Goal: Task Accomplishment & Management: Complete application form

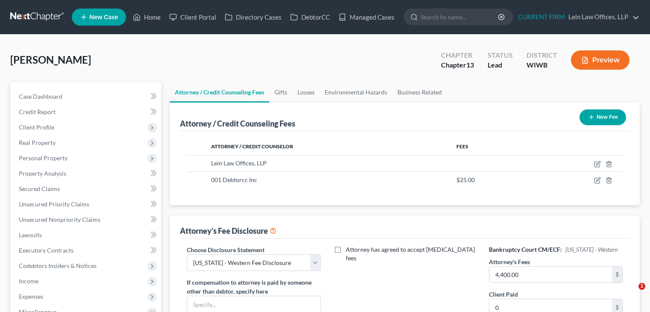
select select "1"
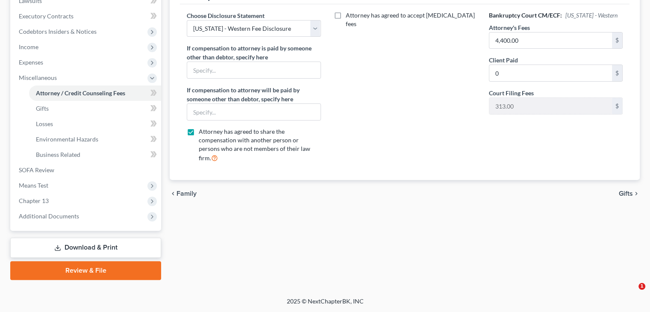
click at [265, 217] on div "Attorney / Credit Counseling Fees Gifts Losses Environmental Hazards Business R…" at bounding box center [404, 64] width 479 height 432
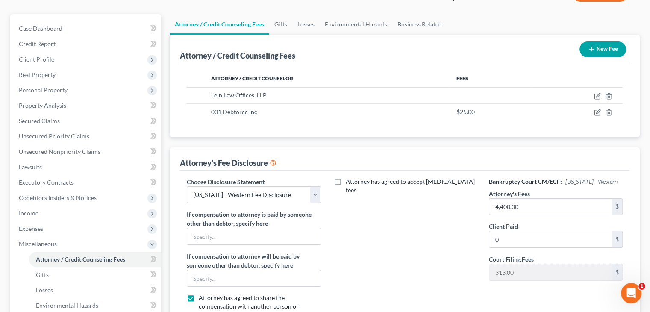
scroll to position [0, 0]
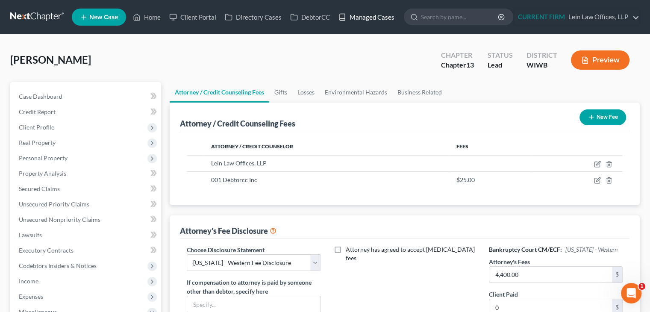
click at [359, 14] on link "Managed Cases" at bounding box center [366, 16] width 65 height 15
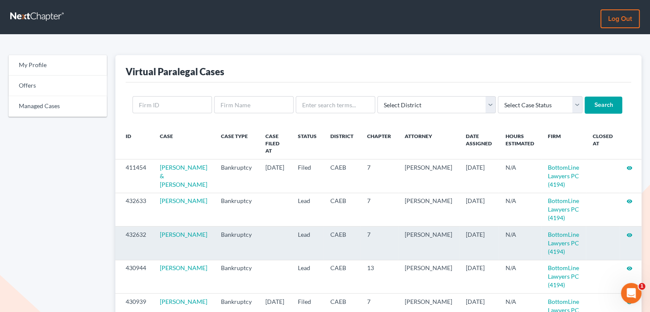
click at [629, 234] on icon "visibility" at bounding box center [630, 235] width 6 height 6
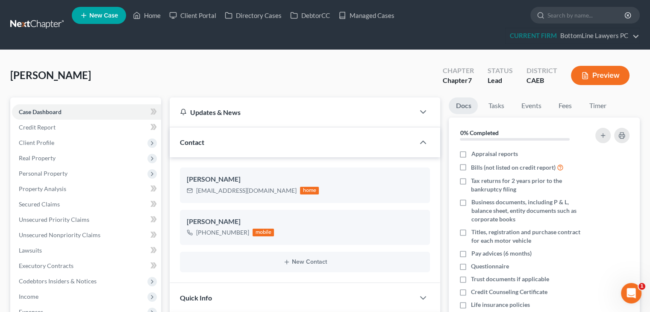
scroll to position [408, 0]
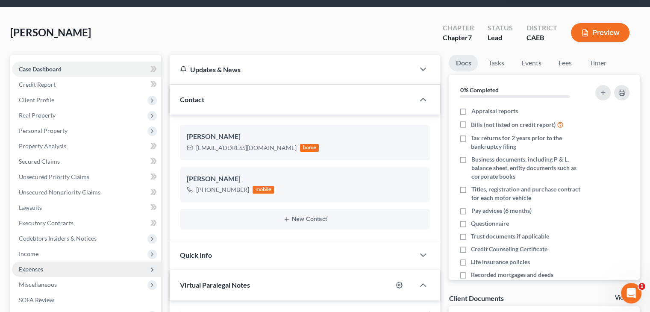
click at [36, 265] on span "Expenses" at bounding box center [31, 268] width 24 height 7
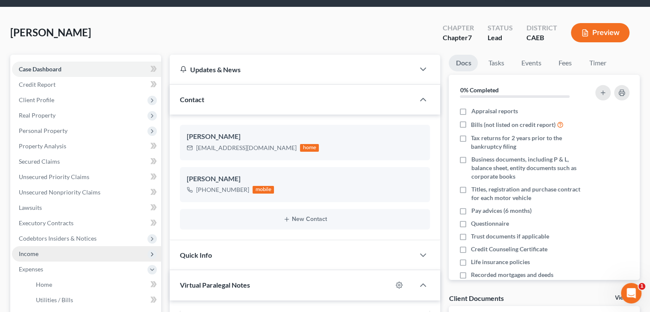
click at [35, 254] on span "Income" at bounding box center [29, 253] width 20 height 7
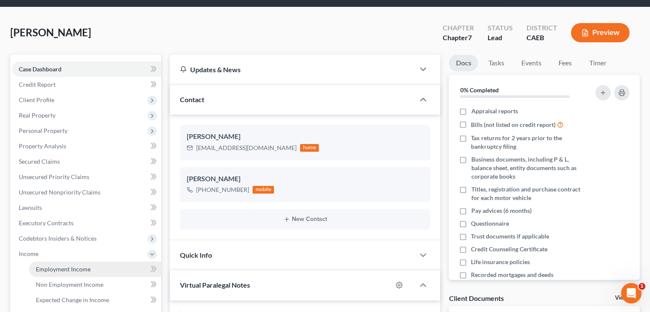
click at [53, 265] on span "Employment Income" at bounding box center [63, 268] width 55 height 7
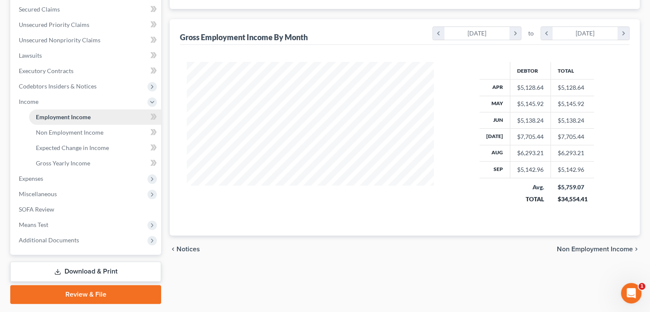
scroll to position [214, 0]
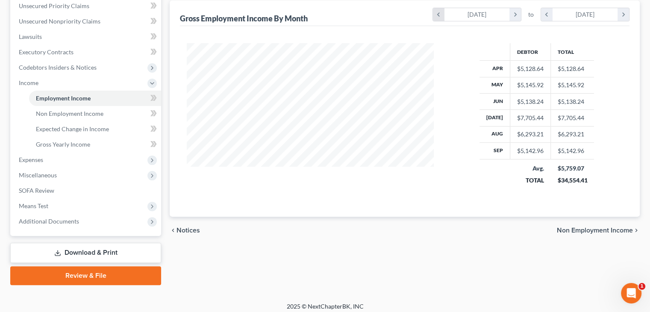
click at [442, 12] on icon "chevron_left" at bounding box center [439, 14] width 12 height 13
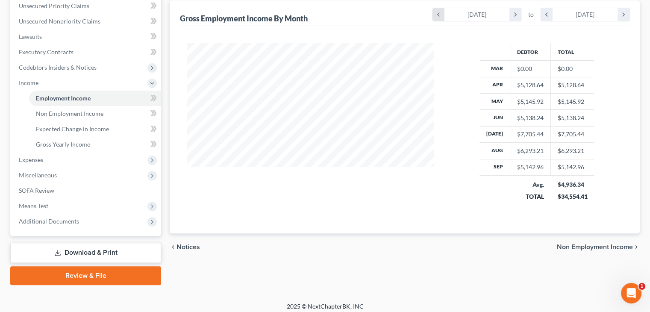
scroll to position [169, 264]
click at [517, 12] on icon "chevron_right" at bounding box center [515, 14] width 12 height 13
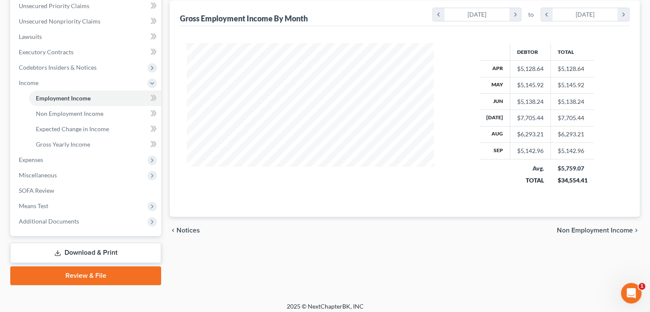
click at [208, 32] on div "Debtor Total Apr $5,128.64 $5,128.64 May $5,145.92 $5,145.92 Jun $5,138.24 $5,1…" at bounding box center [405, 121] width 450 height 191
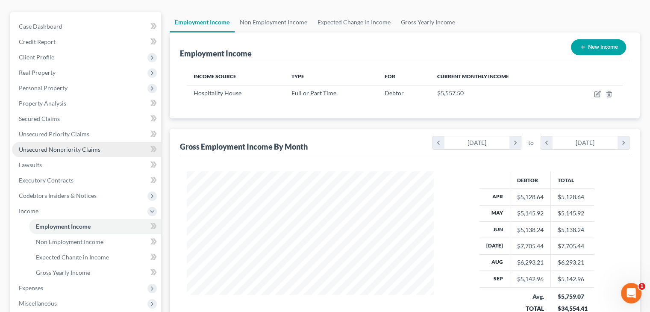
scroll to position [43, 0]
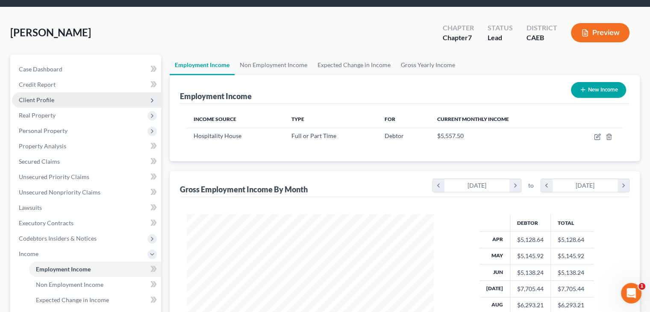
click at [39, 97] on span "Client Profile" at bounding box center [36, 99] width 35 height 7
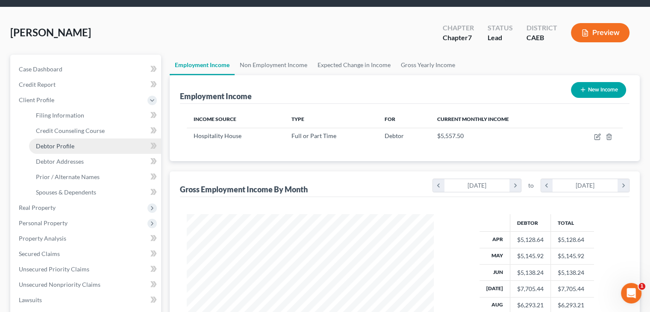
click at [47, 141] on link "Debtor Profile" at bounding box center [95, 145] width 132 height 15
select select "3"
select select "0"
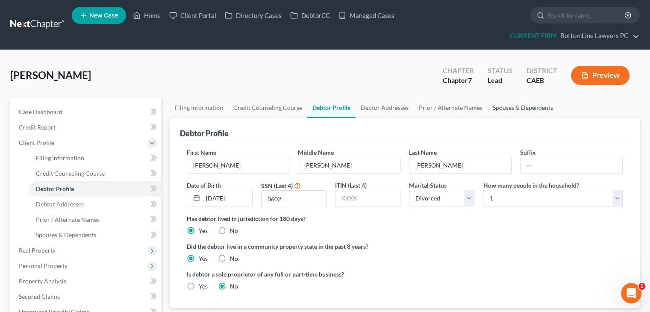
click at [508, 105] on link "Spouses & Dependents" at bounding box center [523, 107] width 71 height 21
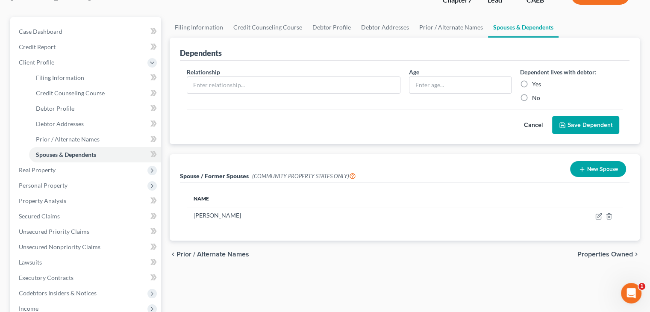
scroll to position [85, 0]
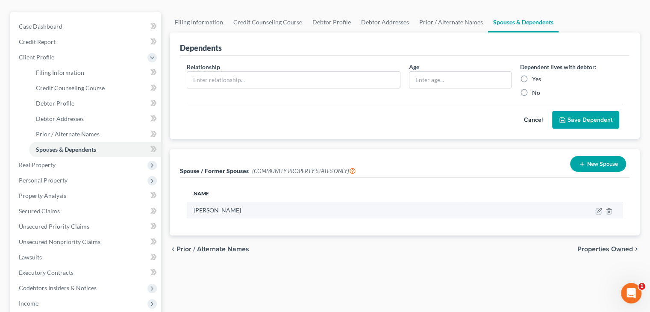
click at [595, 209] on td at bounding box center [544, 210] width 156 height 16
click at [597, 211] on icon "button" at bounding box center [598, 211] width 7 height 7
select select "1"
select select "4"
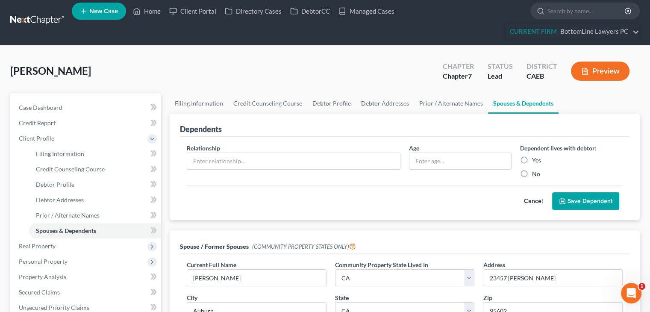
scroll to position [0, 0]
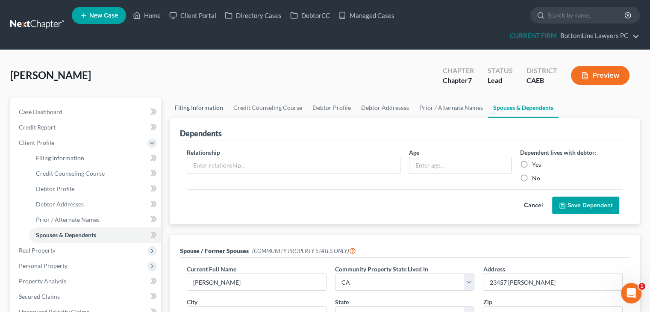
click at [200, 107] on link "Filing Information" at bounding box center [199, 107] width 59 height 21
select select "1"
select select "0"
select select "8"
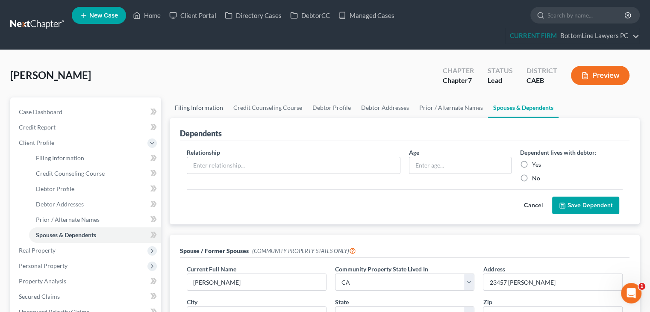
select select "4"
select select "0"
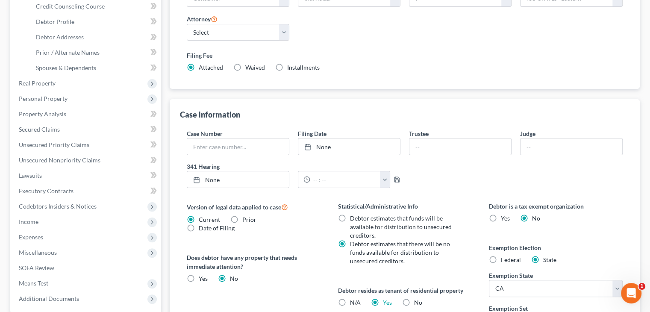
scroll to position [214, 0]
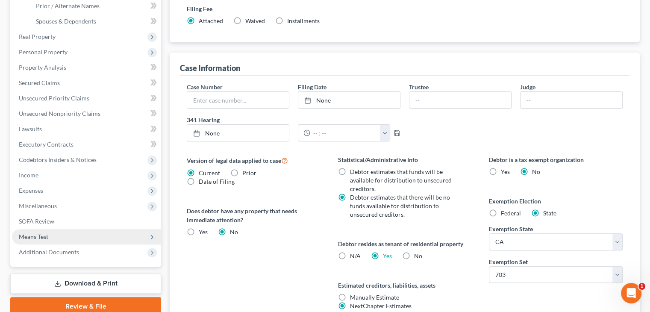
click at [71, 234] on span "Means Test" at bounding box center [86, 236] width 149 height 15
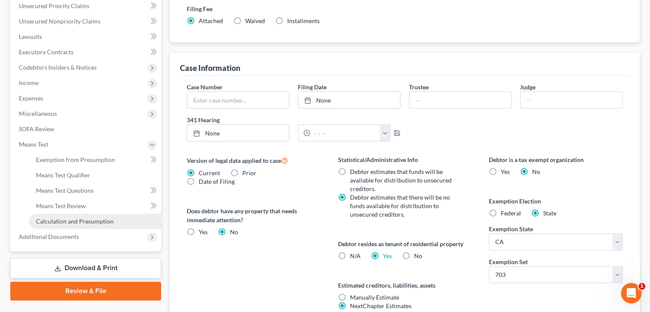
click at [95, 221] on span "Calculation and Presumption" at bounding box center [75, 221] width 78 height 7
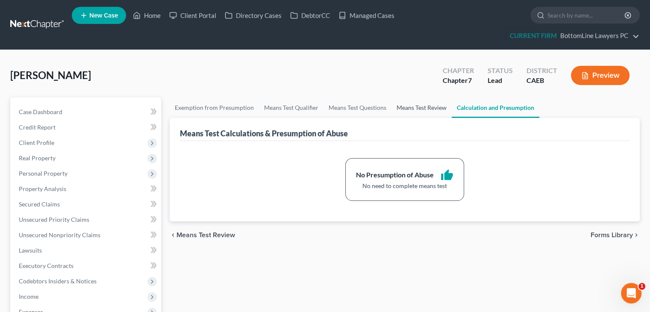
click at [436, 106] on link "Means Test Review" at bounding box center [422, 107] width 60 height 21
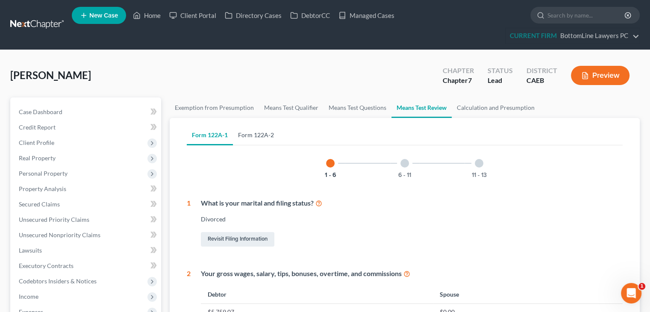
click at [266, 134] on link "Form 122A-2" at bounding box center [256, 135] width 46 height 21
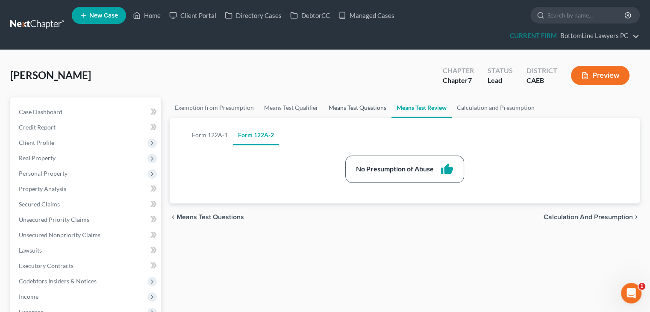
click at [362, 105] on link "Means Test Questions" at bounding box center [358, 107] width 68 height 21
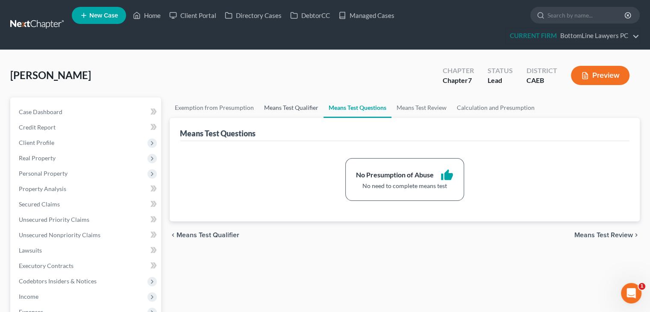
click at [300, 108] on link "Means Test Qualifier" at bounding box center [291, 107] width 65 height 21
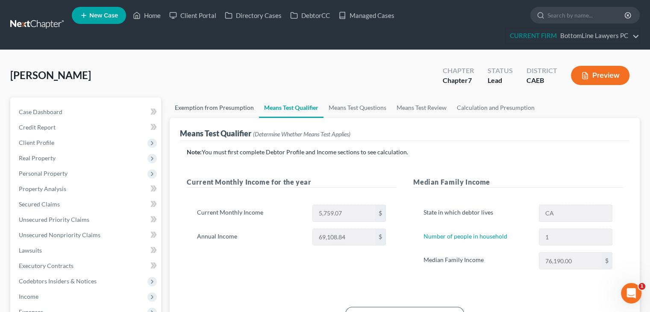
click at [232, 111] on link "Exemption from Presumption" at bounding box center [214, 107] width 89 height 21
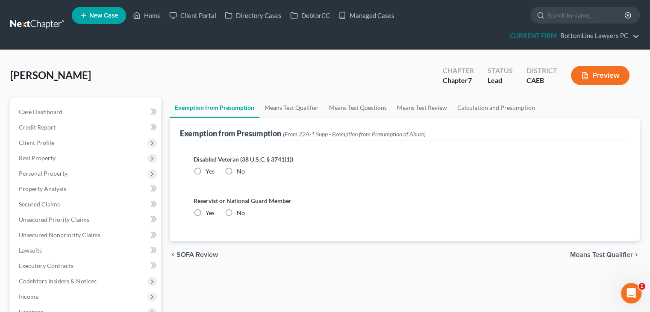
click at [237, 168] on label "No" at bounding box center [241, 171] width 8 height 9
click at [240, 168] on input "No" at bounding box center [243, 170] width 6 height 6
radio input "true"
drag, startPoint x: 234, startPoint y: 207, endPoint x: 234, endPoint y: 214, distance: 6.9
click at [234, 209] on div "Reservist or National Guard Member Yes No" at bounding box center [405, 206] width 422 height 21
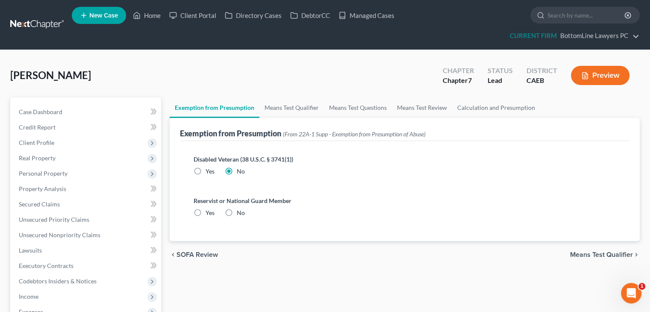
click at [230, 221] on div "Reservist or National Guard Member Yes No" at bounding box center [405, 209] width 436 height 41
click at [237, 210] on label "No" at bounding box center [241, 213] width 8 height 9
click at [240, 210] on input "No" at bounding box center [243, 212] width 6 height 6
radio input "true"
click at [289, 109] on link "Means Test Qualifier" at bounding box center [291, 107] width 65 height 21
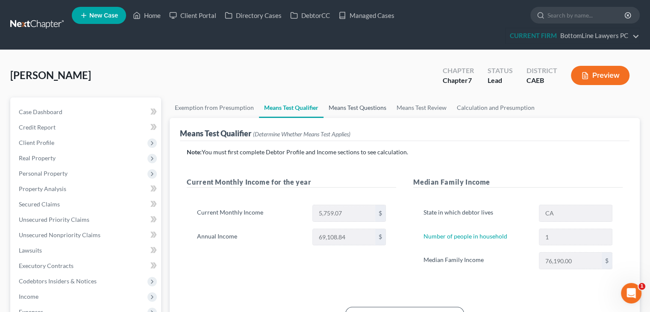
click at [362, 108] on link "Means Test Questions" at bounding box center [358, 107] width 68 height 21
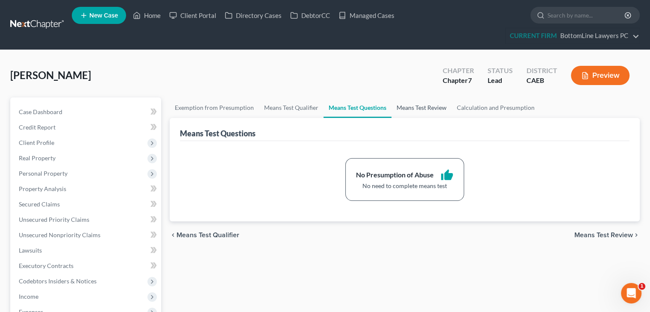
click at [421, 106] on link "Means Test Review" at bounding box center [422, 107] width 60 height 21
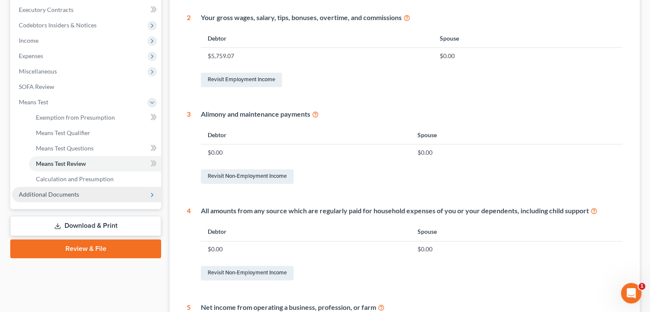
scroll to position [256, 0]
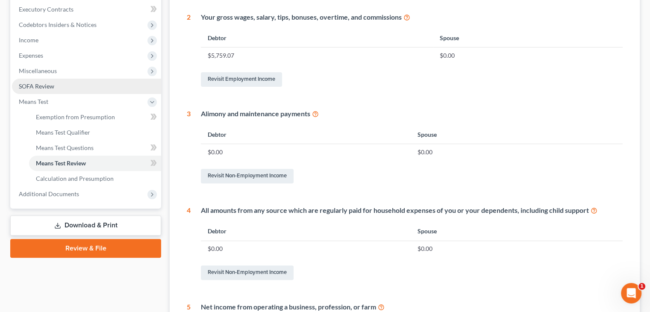
click at [48, 90] on link "SOFA Review" at bounding box center [86, 86] width 149 height 15
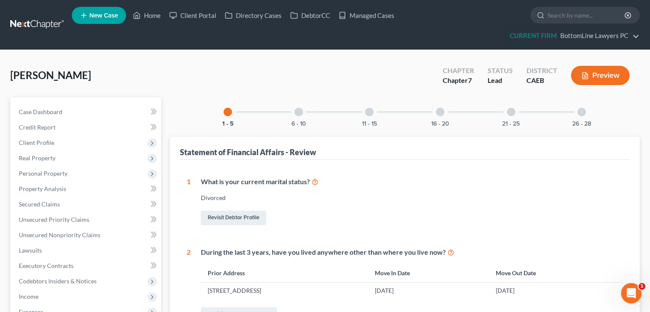
click at [310, 110] on div "6 - 10" at bounding box center [298, 111] width 29 height 29
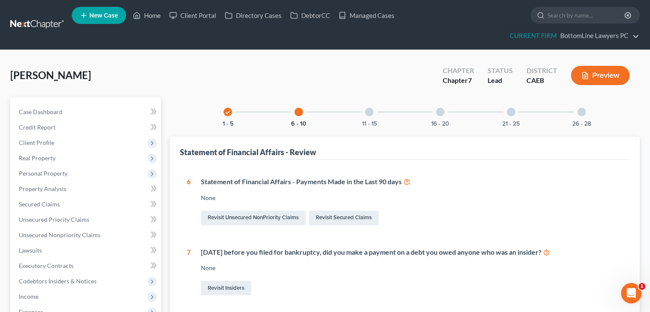
click at [371, 112] on div at bounding box center [369, 112] width 9 height 9
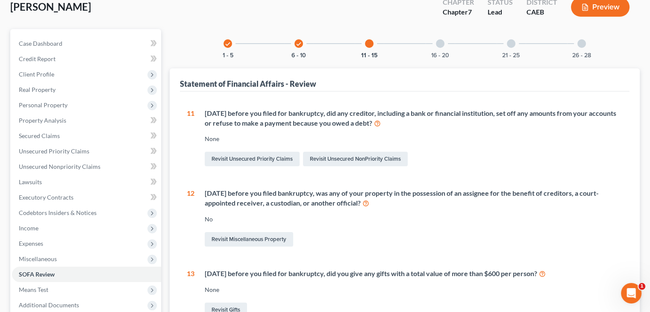
scroll to position [26, 0]
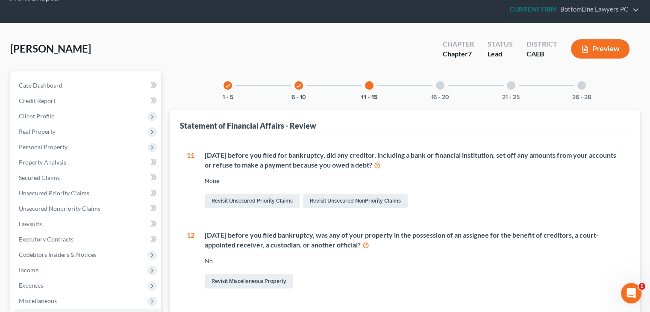
click at [440, 81] on div at bounding box center [440, 85] width 9 height 9
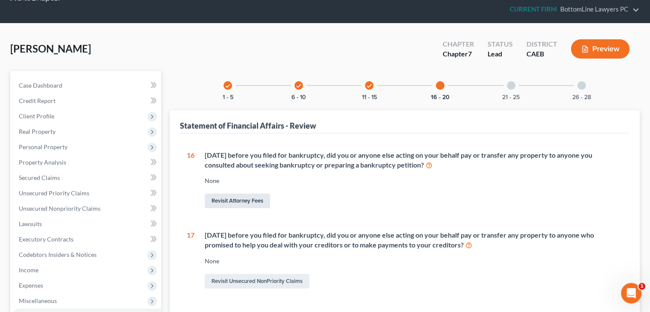
click at [244, 198] on link "Revisit Attorney Fees" at bounding box center [237, 201] width 65 height 15
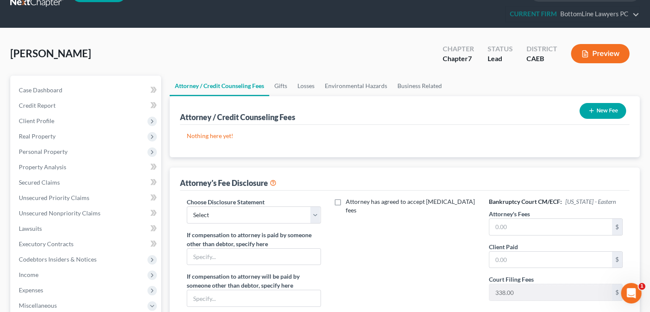
scroll to position [43, 0]
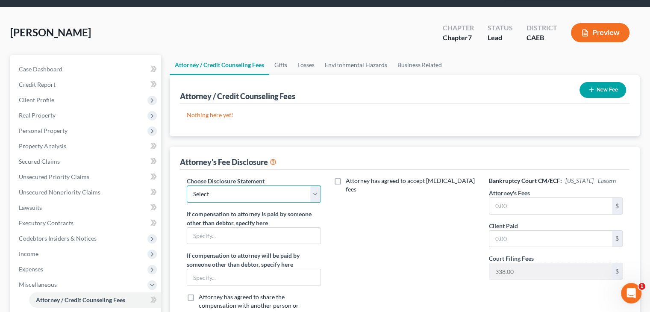
click at [257, 193] on select "Select CAEB Fee Disclosure" at bounding box center [254, 193] width 134 height 17
click at [238, 196] on select "Select CAEB Fee Disclosure" at bounding box center [254, 193] width 134 height 17
select select "0"
click at [187, 185] on select "Select CAEB Fee Disclosure" at bounding box center [254, 193] width 134 height 17
click at [344, 213] on div "Attorney has agreed to accept [MEDICAL_DATA] fees" at bounding box center [405, 256] width 151 height 159
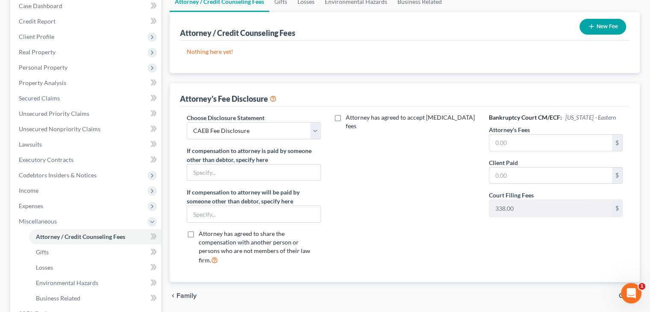
scroll to position [85, 0]
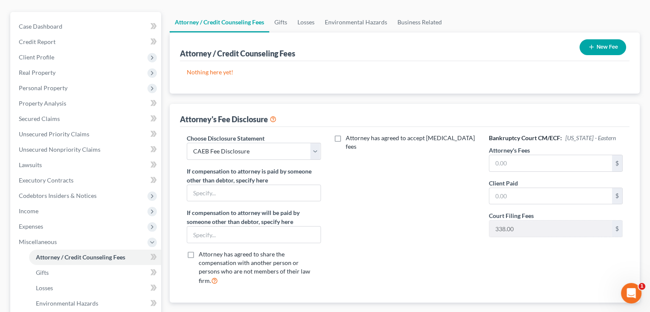
click at [593, 47] on icon "button" at bounding box center [591, 47] width 7 height 7
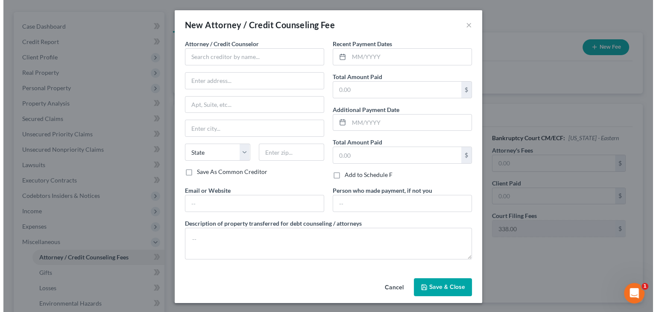
scroll to position [70, 0]
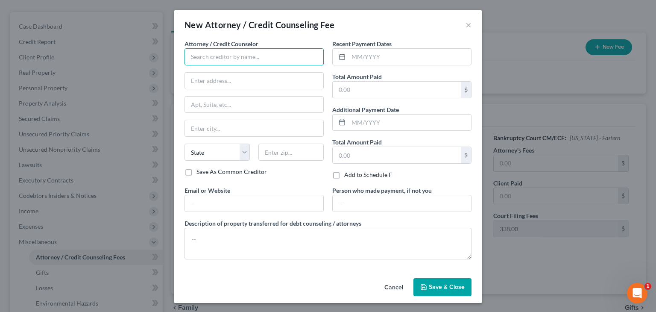
click at [311, 60] on input "text" at bounding box center [254, 56] width 139 height 17
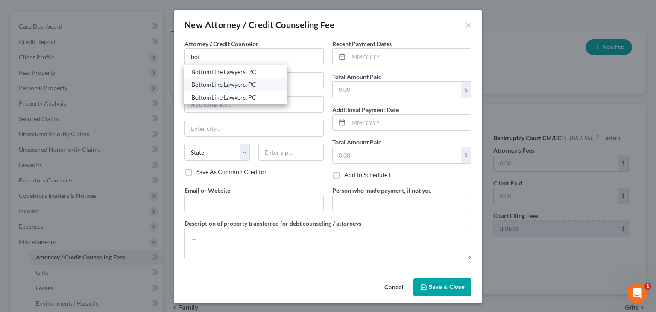
click at [233, 85] on div "BottomLine Lawyers, PC" at bounding box center [235, 84] width 89 height 9
type input "BottomLine Lawyers, PC"
type input "[STREET_ADDRESS]"
type input "2045"
type input "Covina"
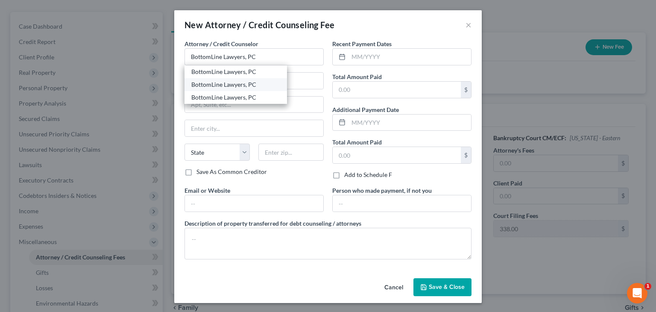
select select "4"
type input "91723"
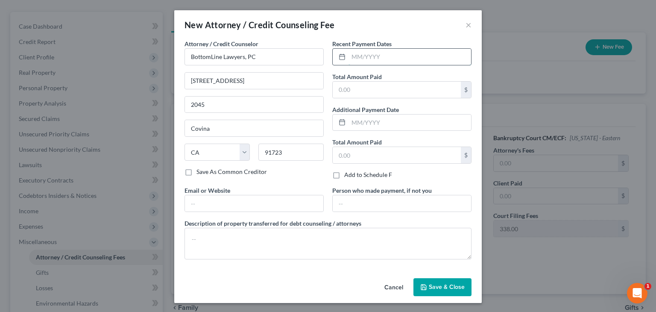
click at [385, 57] on input "text" at bounding box center [410, 57] width 123 height 16
type input "08/2025"
click at [260, 200] on input "text" at bounding box center [254, 203] width 138 height 16
type input "[EMAIL_ADDRESS][DOMAIN_NAME]"
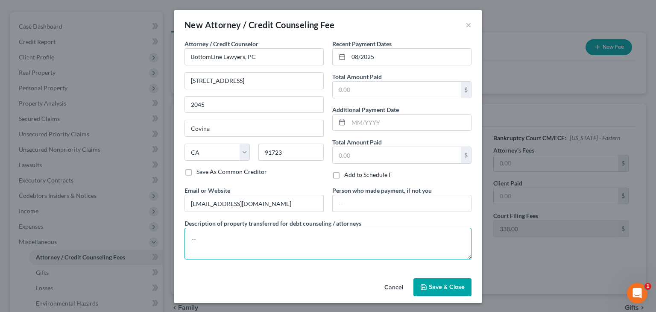
click at [267, 235] on textarea at bounding box center [328, 244] width 287 height 32
paste textarea "Attorney Fee + Filing Fee + Credit Report + CCC"
type textarea "Attorney Fee + Filing Fee + Credit Report + CCC"
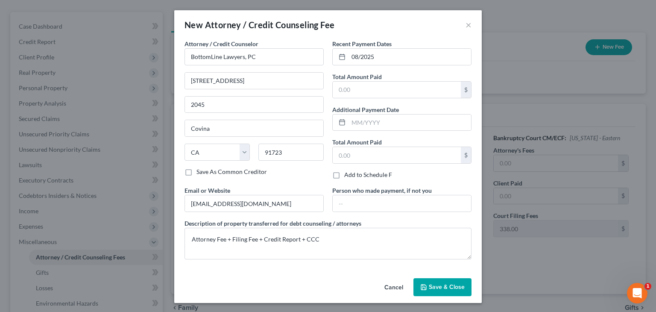
click at [436, 284] on span "Save & Close" at bounding box center [447, 286] width 36 height 7
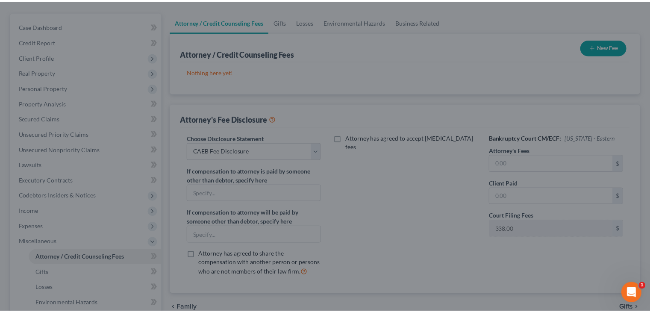
scroll to position [85, 0]
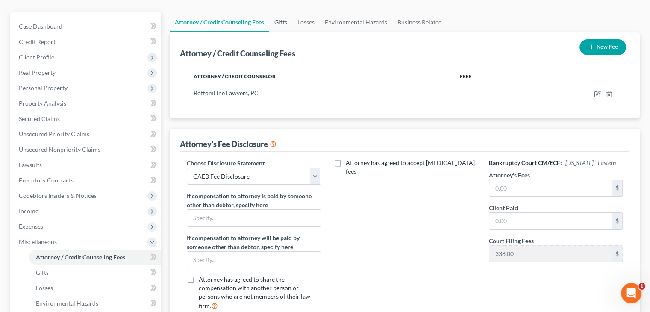
click at [279, 23] on link "Gifts" at bounding box center [280, 22] width 23 height 21
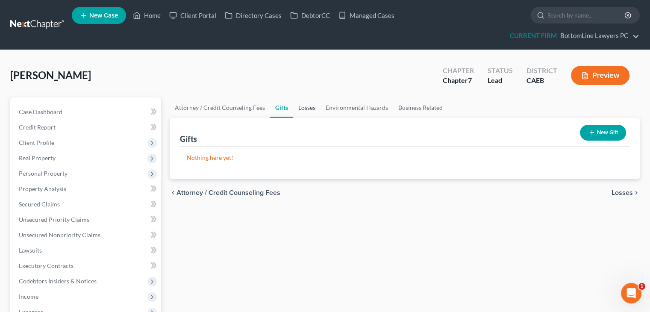
click at [306, 106] on link "Losses" at bounding box center [306, 107] width 27 height 21
click at [362, 107] on link "Environmental Hazards" at bounding box center [357, 107] width 73 height 21
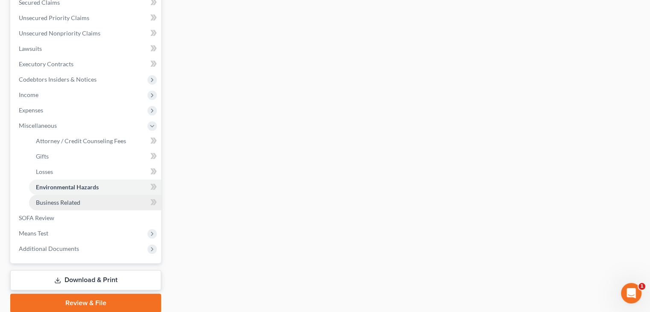
scroll to position [214, 0]
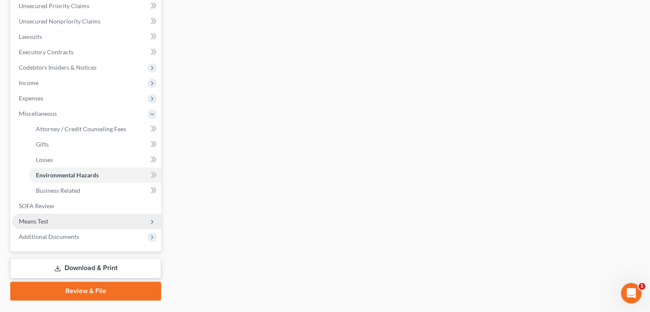
click at [40, 219] on span "Means Test" at bounding box center [33, 221] width 29 height 7
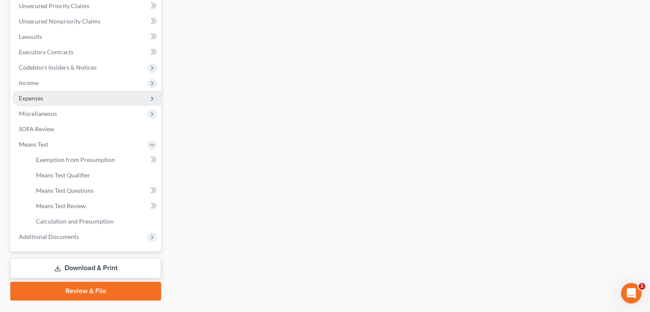
click at [41, 93] on span "Expenses" at bounding box center [86, 98] width 149 height 15
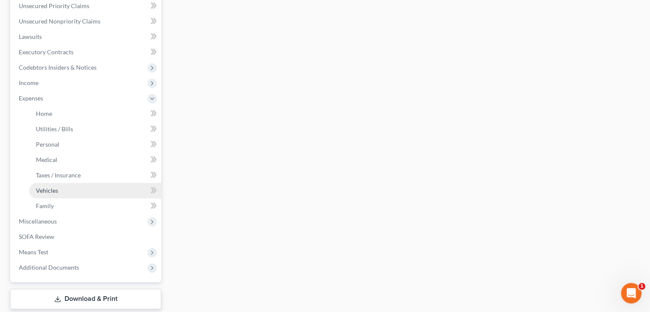
click at [41, 192] on span "Vehicles" at bounding box center [47, 190] width 22 height 7
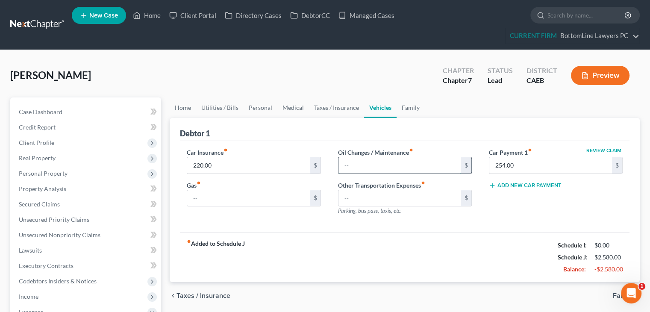
click at [372, 162] on input "text" at bounding box center [400, 165] width 123 height 16
type input "200.00"
click at [229, 193] on input "text" at bounding box center [248, 198] width 123 height 16
type input "200.00"
click at [414, 106] on link "Family" at bounding box center [411, 107] width 28 height 21
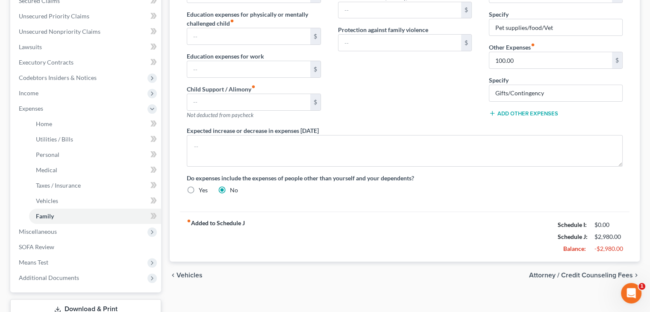
scroll to position [214, 0]
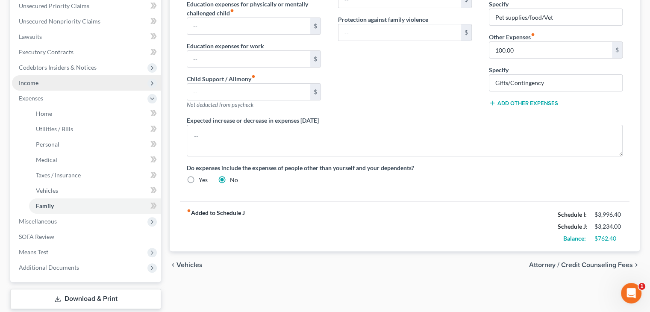
click at [49, 83] on span "Income" at bounding box center [86, 82] width 149 height 15
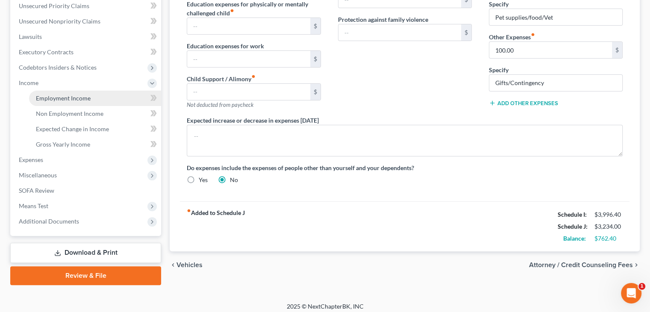
click at [51, 97] on span "Employment Income" at bounding box center [63, 97] width 55 height 7
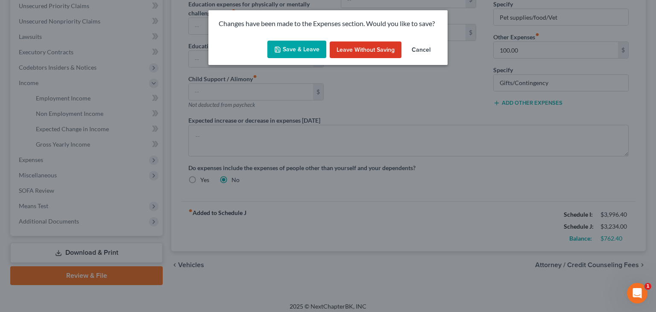
click at [294, 50] on button "Save & Leave" at bounding box center [297, 50] width 59 height 18
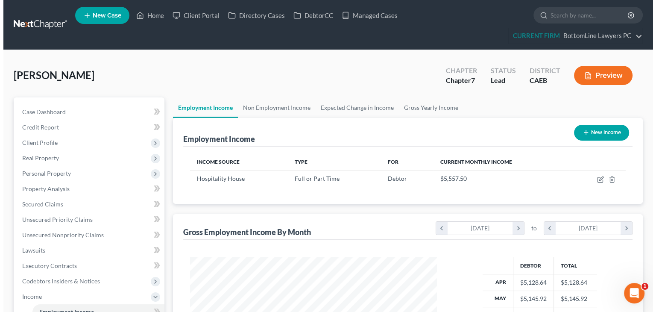
scroll to position [152, 264]
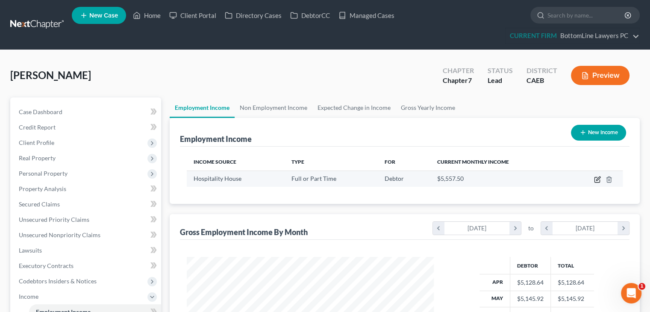
click at [600, 177] on icon "button" at bounding box center [598, 179] width 4 height 4
select select "0"
select select "4"
select select "2"
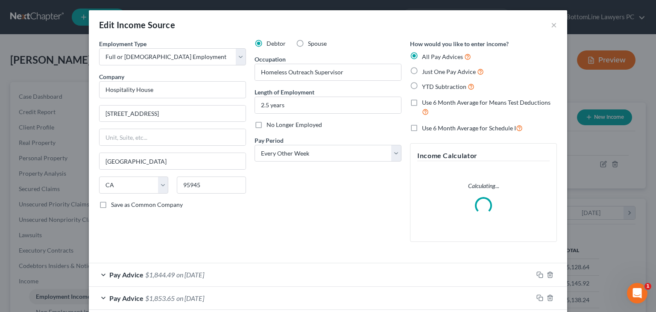
scroll to position [152, 267]
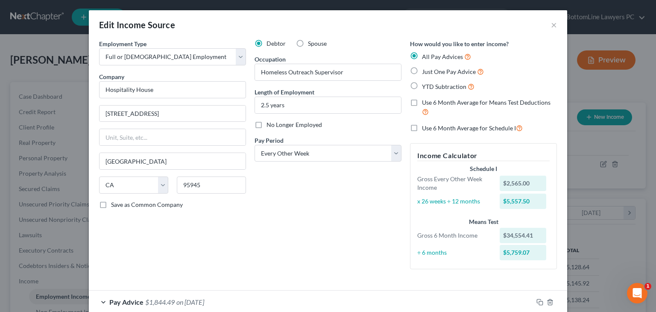
drag, startPoint x: 407, startPoint y: 125, endPoint x: 401, endPoint y: 142, distance: 18.5
click at [422, 125] on label "Use 6 Month Average for Schedule I" at bounding box center [472, 128] width 101 height 10
click at [426, 125] on input "Use 6 Month Average for Schedule I" at bounding box center [429, 126] width 6 height 6
checkbox input "true"
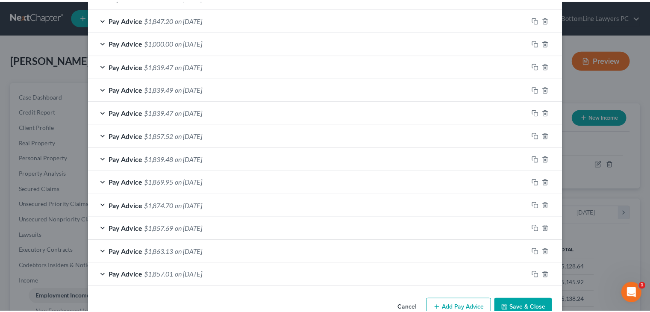
scroll to position [347, 0]
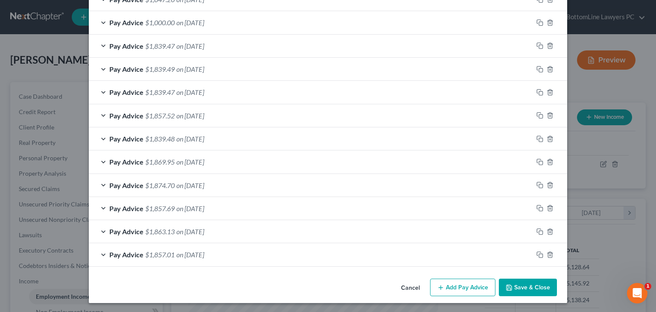
click at [515, 286] on button "Save & Close" at bounding box center [528, 288] width 58 height 18
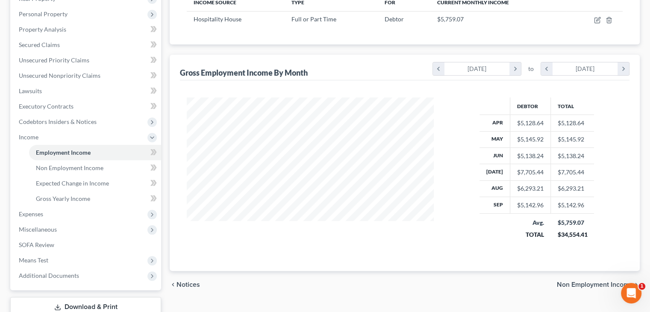
scroll to position [171, 0]
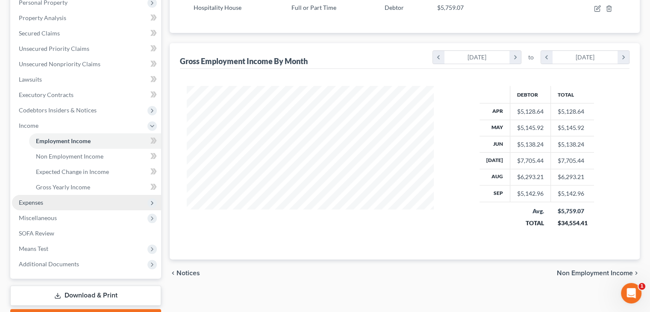
click at [30, 200] on span "Expenses" at bounding box center [31, 202] width 24 height 7
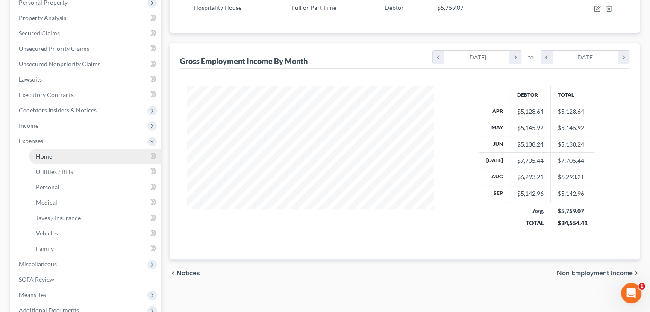
click at [44, 157] on span "Home" at bounding box center [44, 156] width 16 height 7
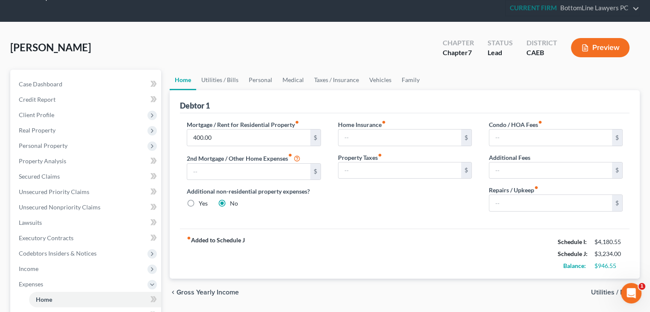
scroll to position [43, 0]
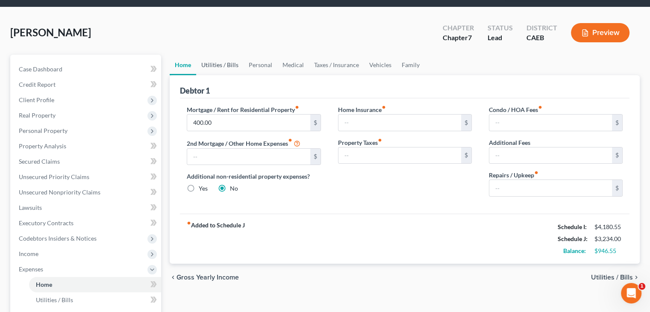
click at [235, 65] on link "Utilities / Bills" at bounding box center [219, 65] width 47 height 21
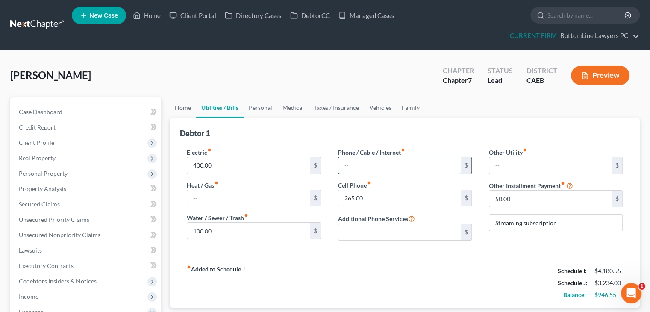
click at [412, 163] on input "text" at bounding box center [400, 165] width 123 height 16
type input "100.00"
click at [268, 106] on link "Personal" at bounding box center [261, 107] width 34 height 21
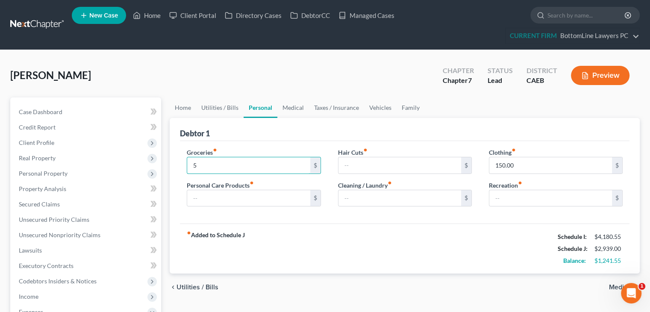
type input "500.00"
click at [368, 166] on input "text" at bounding box center [400, 165] width 123 height 16
type input "50.00"
click at [501, 199] on input "text" at bounding box center [550, 198] width 123 height 16
type input "100.00"
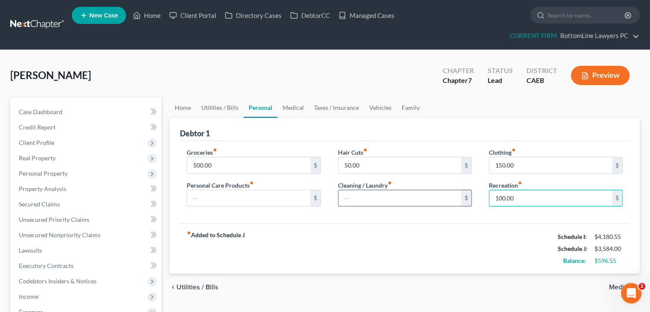
click at [417, 190] on input "text" at bounding box center [400, 198] width 123 height 16
type input "50.00"
click at [250, 190] on input "text" at bounding box center [248, 198] width 123 height 16
type input "100.00"
click at [300, 108] on link "Medical" at bounding box center [293, 107] width 32 height 21
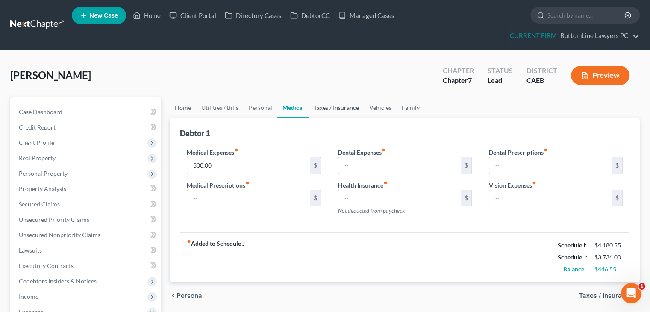
click at [324, 106] on link "Taxes / Insurance" at bounding box center [336, 107] width 55 height 21
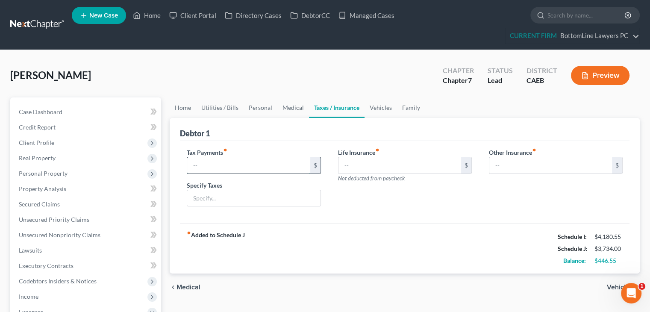
click at [271, 163] on input "text" at bounding box center [248, 165] width 123 height 16
type input "300.00"
click at [239, 198] on input "text" at bounding box center [253, 198] width 133 height 16
type input "IRS payment/interest/penalties"
click at [375, 105] on link "Vehicles" at bounding box center [381, 107] width 32 height 21
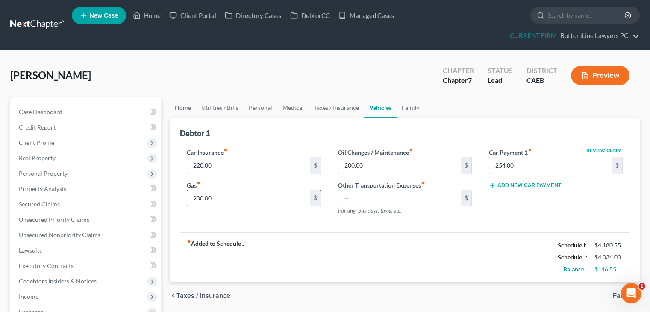
click at [196, 195] on input "200.00" at bounding box center [248, 198] width 123 height 16
click at [196, 196] on input "200.00" at bounding box center [248, 198] width 123 height 16
drag, startPoint x: 195, startPoint y: 196, endPoint x: 162, endPoint y: 192, distance: 33.9
type input "300.00"
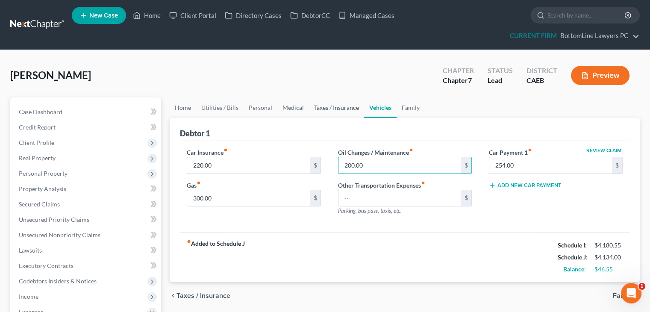
click at [327, 106] on link "Taxes / Insurance" at bounding box center [336, 107] width 55 height 21
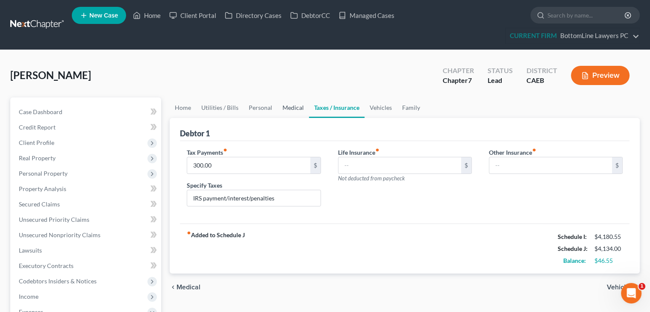
click at [293, 105] on link "Medical" at bounding box center [293, 107] width 32 height 21
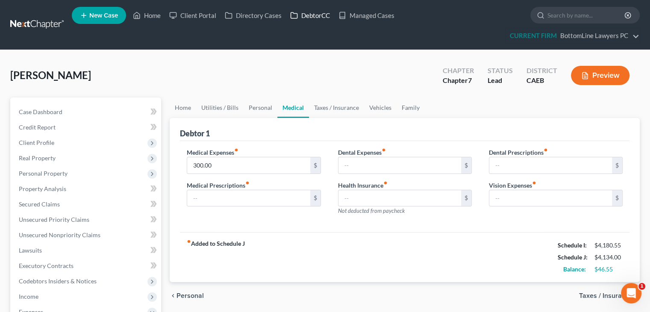
click at [312, 13] on link "DebtorCC" at bounding box center [310, 15] width 48 height 15
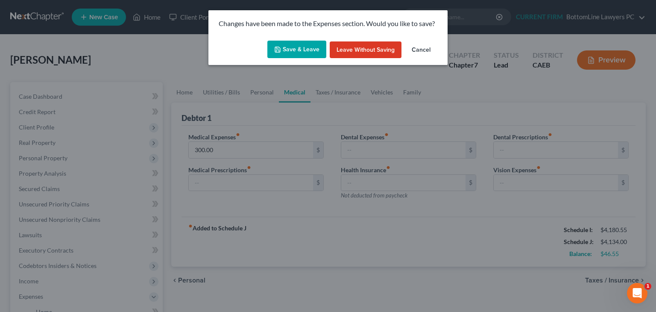
click at [315, 48] on button "Save & Leave" at bounding box center [297, 50] width 59 height 18
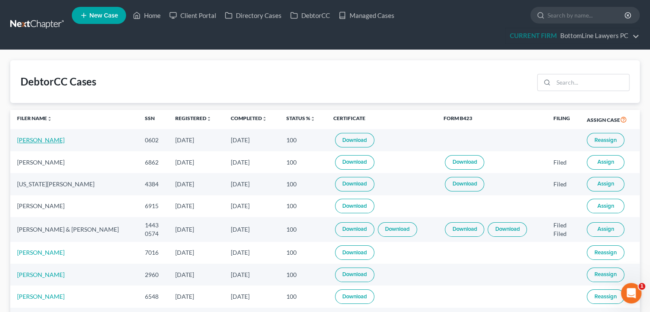
click at [35, 140] on link "[PERSON_NAME]" at bounding box center [40, 139] width 47 height 7
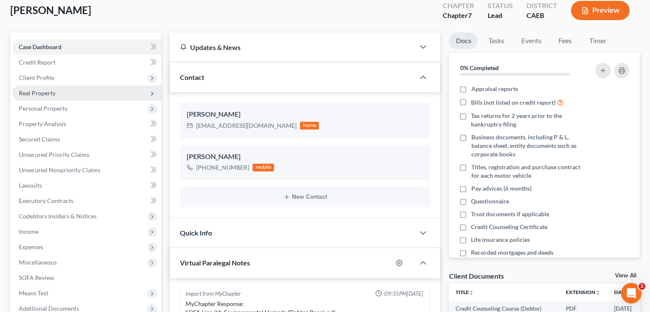
scroll to position [43, 0]
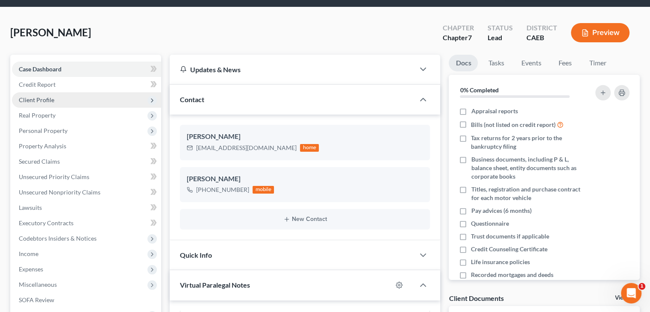
click at [52, 99] on span "Client Profile" at bounding box center [36, 99] width 35 height 7
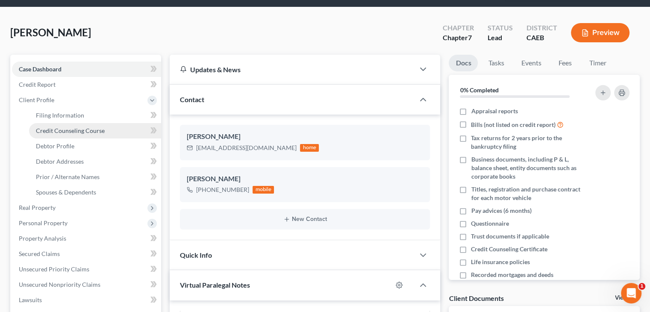
click at [57, 130] on span "Credit Counseling Course" at bounding box center [70, 130] width 69 height 7
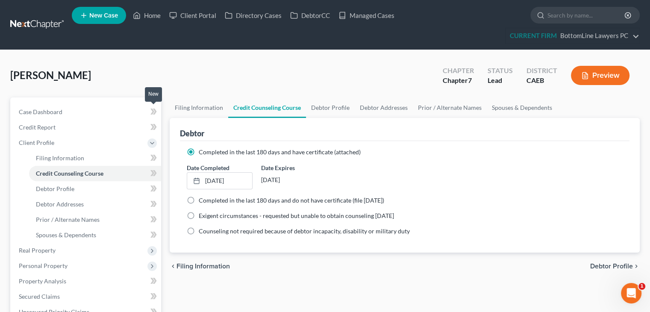
click at [153, 111] on icon at bounding box center [152, 112] width 4 height 6
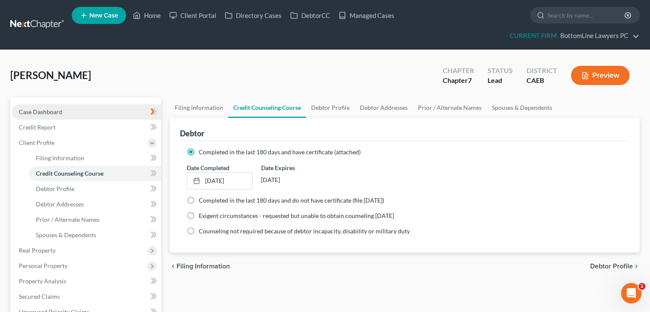
click at [81, 107] on link "Case Dashboard" at bounding box center [86, 111] width 149 height 15
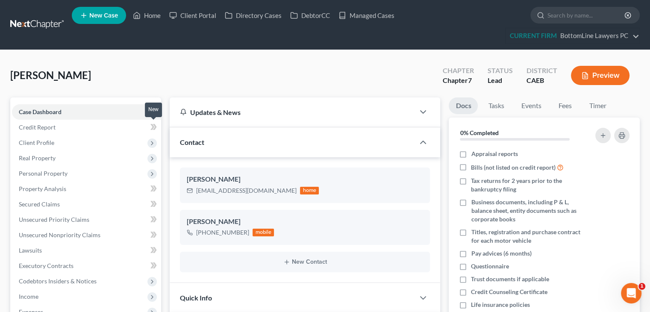
scroll to position [408, 0]
click at [151, 126] on icon at bounding box center [153, 127] width 6 height 11
click at [152, 143] on icon at bounding box center [152, 143] width 7 height 7
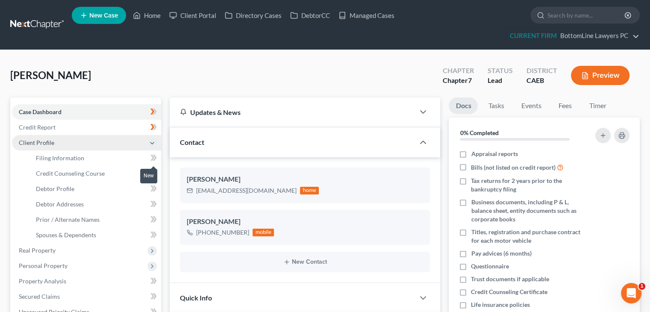
click at [152, 156] on icon at bounding box center [152, 158] width 4 height 6
click at [150, 171] on span at bounding box center [153, 174] width 15 height 13
click at [153, 189] on icon at bounding box center [152, 188] width 4 height 6
click at [154, 204] on icon at bounding box center [153, 204] width 6 height 11
click at [153, 217] on icon at bounding box center [153, 219] width 6 height 11
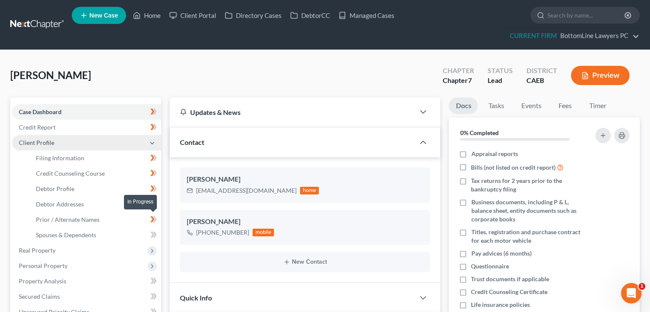
click at [153, 218] on icon at bounding box center [152, 219] width 4 height 6
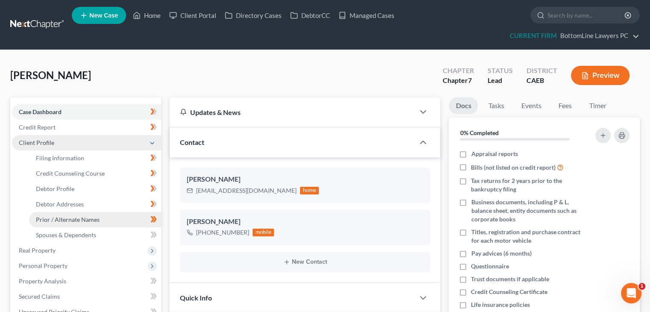
click at [125, 218] on link "Prior / Alternate Names" at bounding box center [95, 219] width 132 height 15
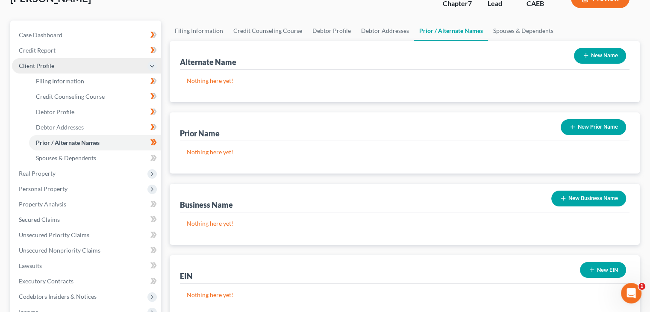
scroll to position [85, 0]
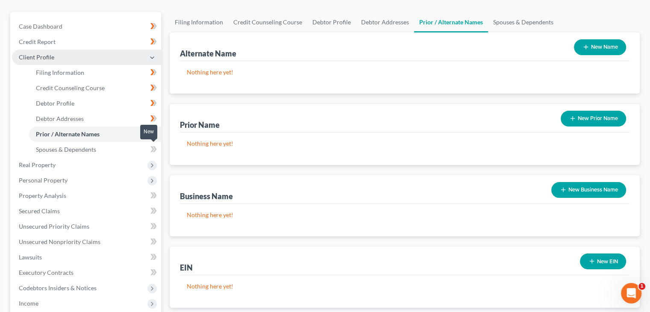
click at [147, 149] on span at bounding box center [153, 150] width 15 height 13
click at [125, 168] on span "Real Property" at bounding box center [86, 164] width 149 height 15
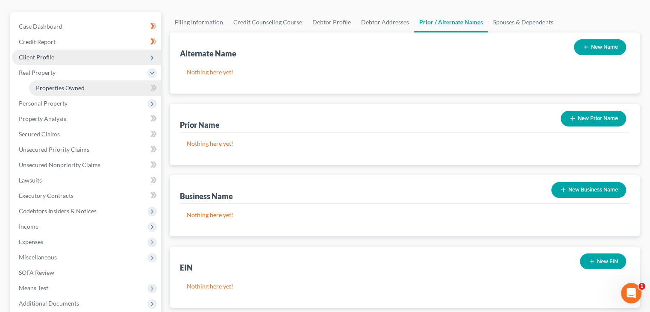
click at [86, 88] on link "Properties Owned" at bounding box center [95, 87] width 132 height 15
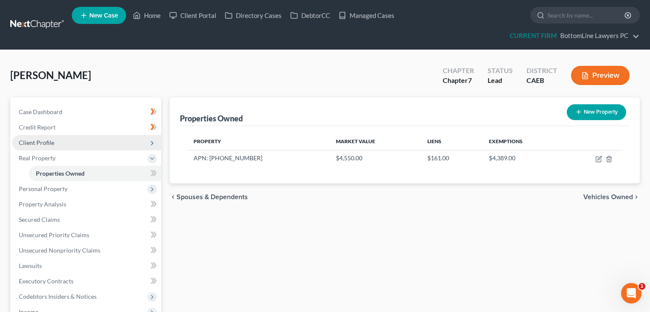
click at [152, 174] on body "Home New Case Client Portal Directory Cases DebtorCC Managed Cases BottomLine L…" at bounding box center [325, 242] width 650 height 485
click at [132, 172] on link "Properties Owned" at bounding box center [95, 173] width 132 height 15
click at [152, 171] on body "Home New Case Client Portal Directory Cases DebtorCC Managed Cases BottomLine L…" at bounding box center [325, 242] width 650 height 485
click at [111, 171] on link "Properties Owned" at bounding box center [95, 173] width 132 height 15
click at [599, 158] on icon "button" at bounding box center [598, 159] width 7 height 7
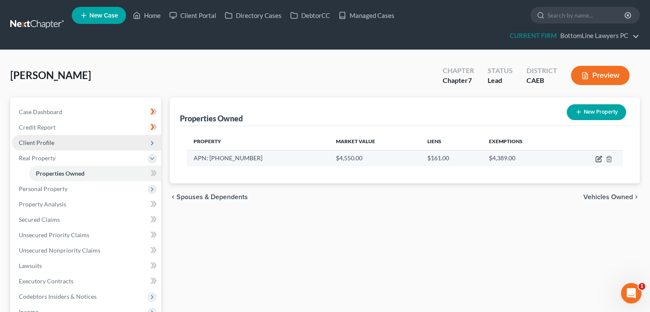
select select "31"
select select "3"
select select "1"
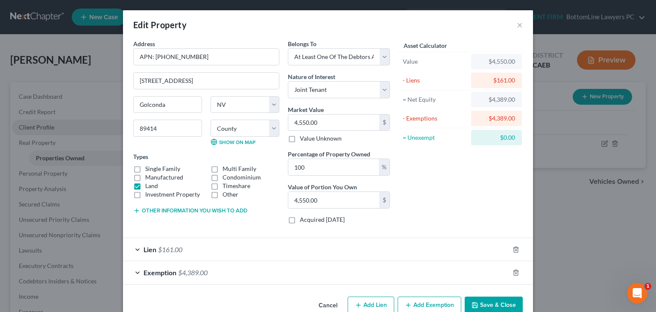
click at [487, 297] on button "Save & Close" at bounding box center [494, 306] width 58 height 18
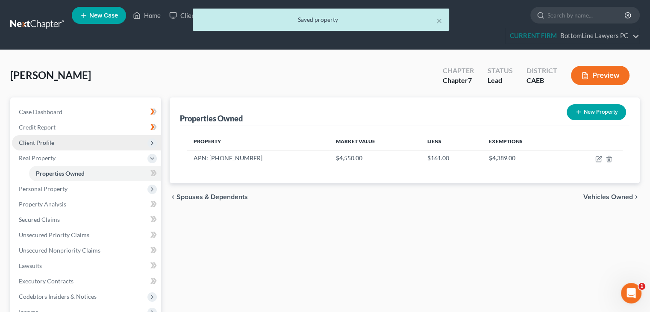
click at [153, 173] on body "Home New Case Client Portal Directory Cases DebtorCC Managed Cases BottomLine L…" at bounding box center [325, 242] width 650 height 485
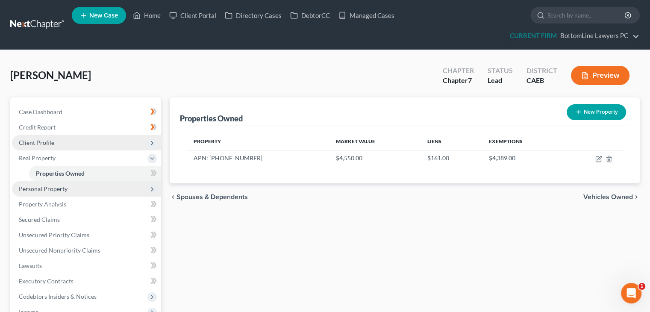
click at [143, 188] on span "Personal Property" at bounding box center [86, 188] width 149 height 15
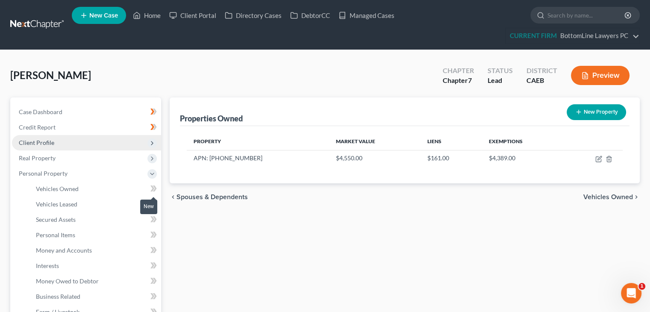
click at [153, 187] on icon at bounding box center [152, 188] width 4 height 6
click at [133, 188] on link "Vehicles Owned" at bounding box center [95, 188] width 132 height 15
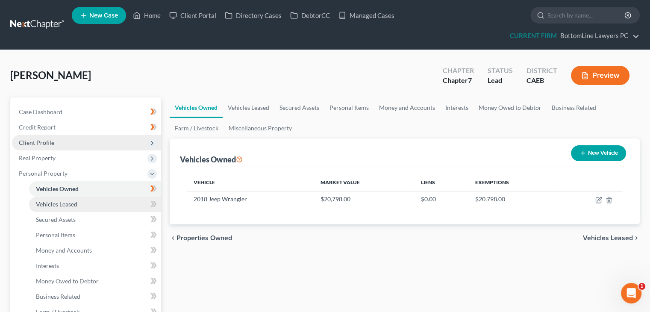
click at [124, 206] on link "Vehicles Leased" at bounding box center [95, 204] width 132 height 15
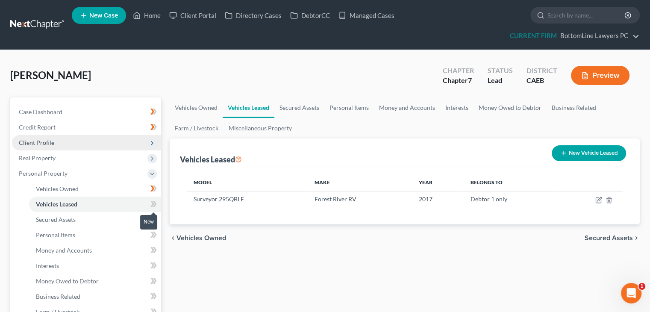
click at [153, 203] on icon at bounding box center [152, 204] width 4 height 6
click at [152, 157] on polyline at bounding box center [152, 158] width 2 height 3
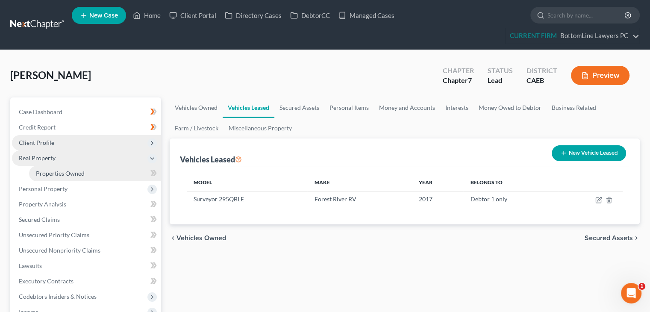
click at [117, 174] on link "Properties Owned" at bounding box center [95, 173] width 132 height 15
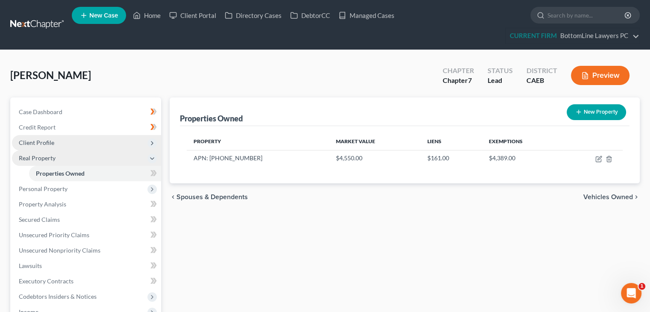
click at [153, 173] on div "New" at bounding box center [148, 167] width 17 height 14
click at [132, 174] on link "Properties Owned" at bounding box center [95, 173] width 132 height 15
click at [120, 173] on link "Properties Owned" at bounding box center [95, 173] width 132 height 15
click at [118, 190] on span "Personal Property" at bounding box center [86, 188] width 149 height 15
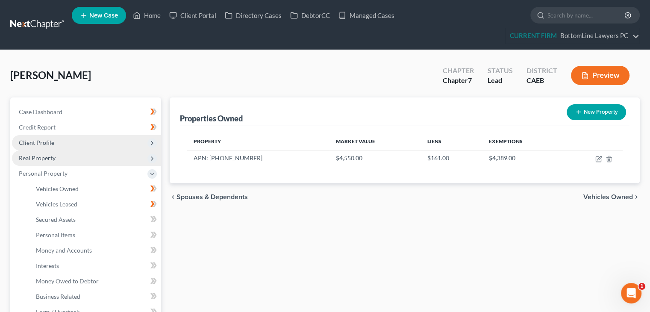
click at [153, 158] on icon at bounding box center [152, 158] width 7 height 7
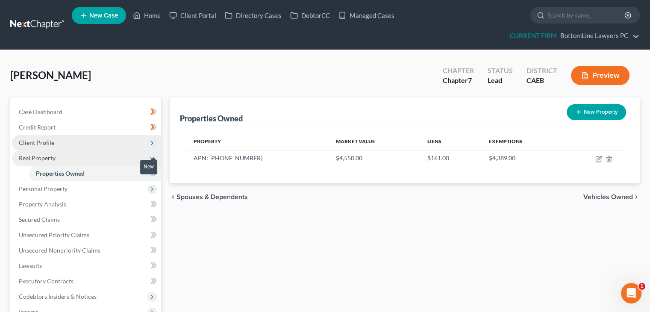
click at [151, 173] on div "New" at bounding box center [148, 167] width 17 height 14
click at [135, 175] on link "Properties Owned" at bounding box center [95, 173] width 132 height 15
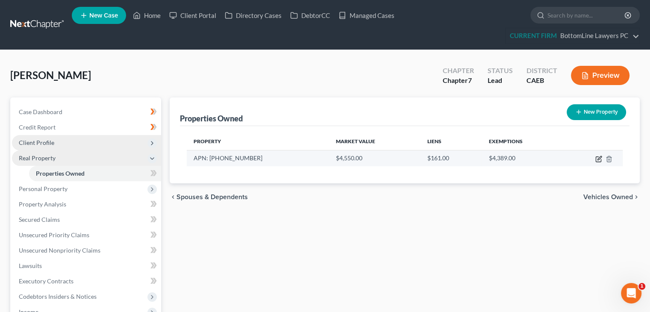
click at [598, 157] on icon "button" at bounding box center [598, 159] width 7 height 7
select select "31"
select select "3"
select select "1"
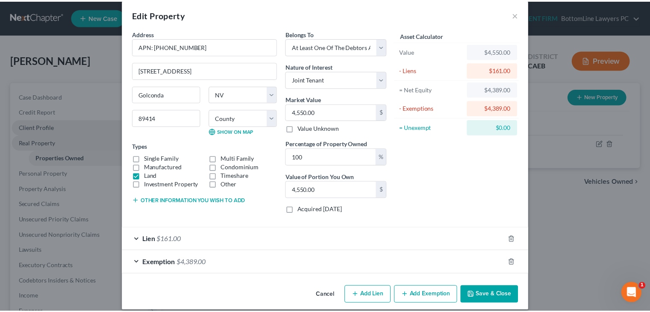
scroll to position [18, 0]
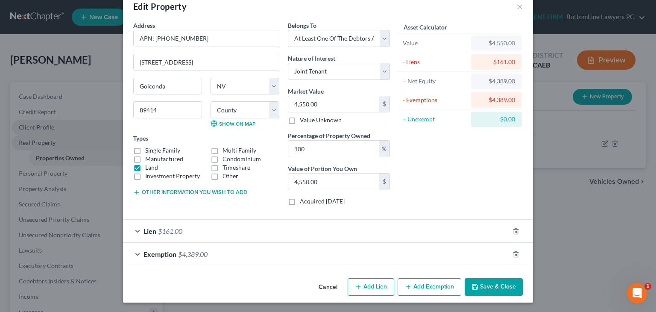
click at [497, 288] on button "Save & Close" at bounding box center [494, 287] width 58 height 18
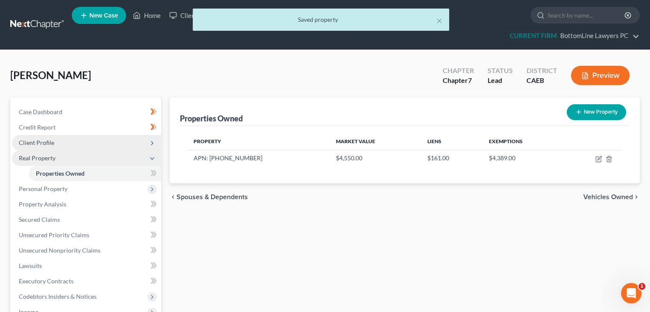
click at [149, 171] on span at bounding box center [153, 174] width 15 height 13
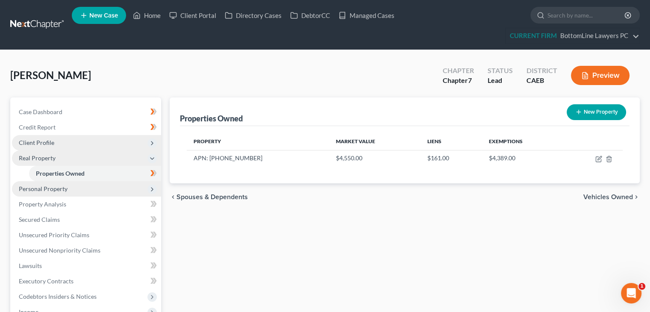
click at [103, 189] on span "Personal Property" at bounding box center [86, 188] width 149 height 15
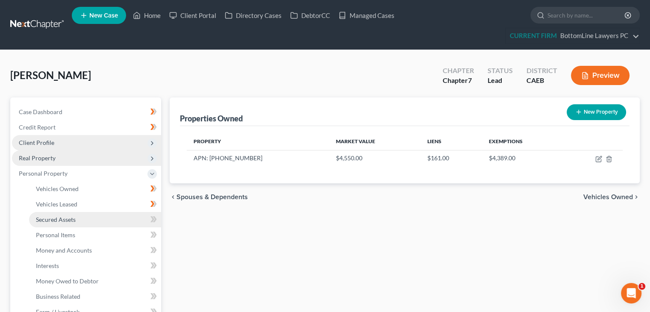
click at [109, 224] on link "Secured Assets" at bounding box center [95, 219] width 132 height 15
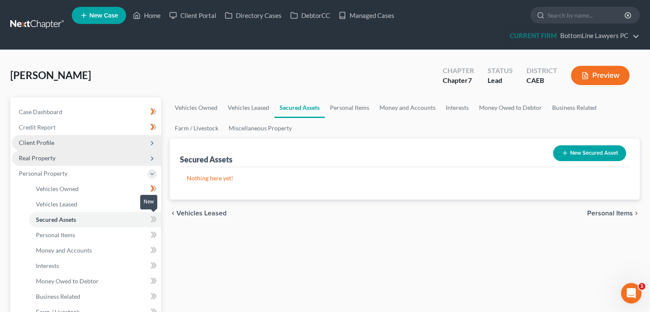
click at [151, 218] on icon at bounding box center [153, 219] width 6 height 11
click at [152, 218] on icon at bounding box center [153, 219] width 6 height 11
click at [152, 236] on icon at bounding box center [152, 235] width 4 height 6
click at [121, 236] on link "Personal Items" at bounding box center [95, 234] width 132 height 15
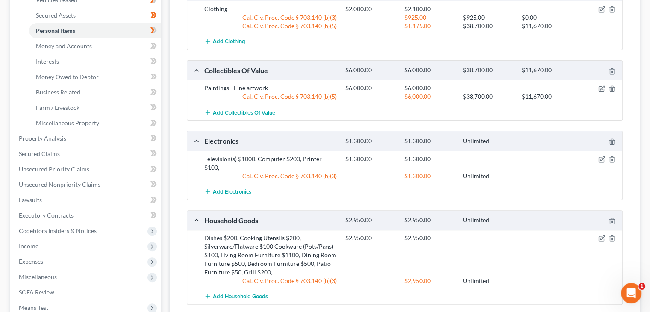
scroll to position [214, 0]
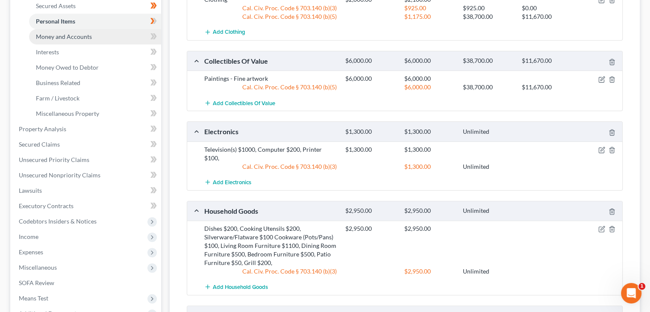
click at [138, 36] on link "Money and Accounts" at bounding box center [95, 36] width 132 height 15
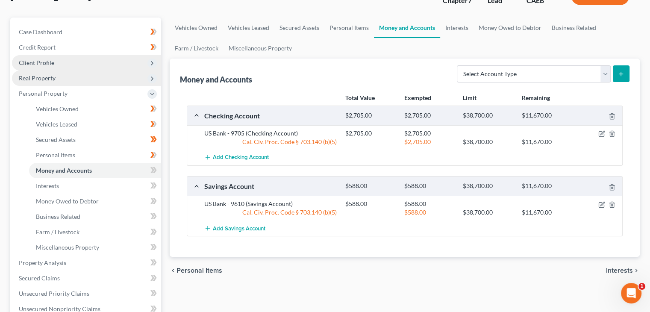
scroll to position [85, 0]
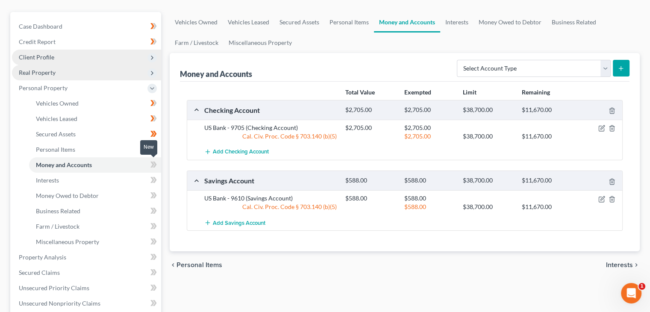
click at [153, 165] on icon at bounding box center [152, 165] width 4 height 6
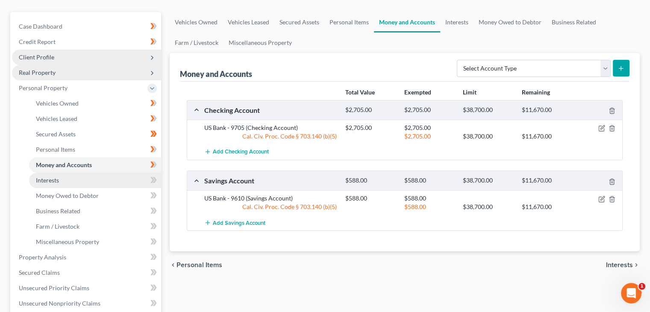
click at [128, 182] on link "Interests" at bounding box center [95, 180] width 132 height 15
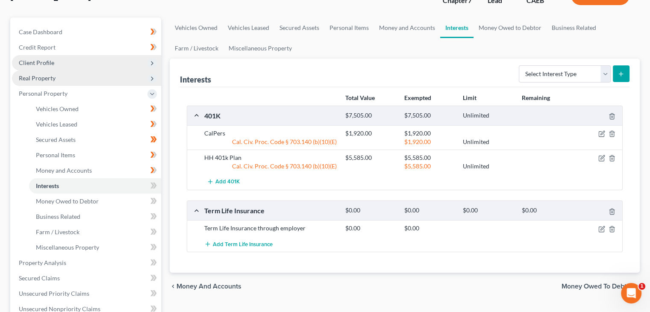
scroll to position [85, 0]
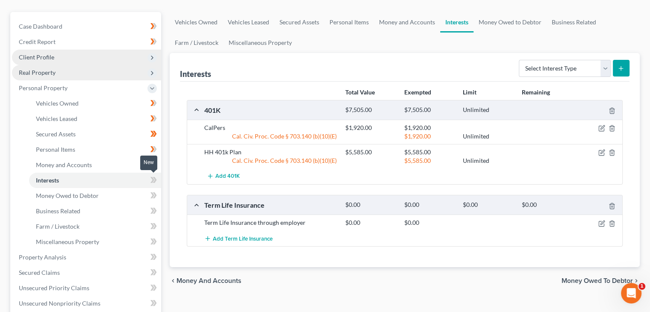
click at [150, 179] on icon at bounding box center [153, 180] width 6 height 11
click at [118, 197] on link "Money Owed to Debtor" at bounding box center [95, 195] width 132 height 15
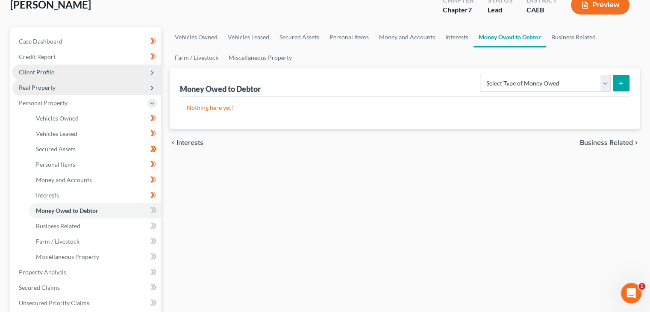
scroll to position [85, 0]
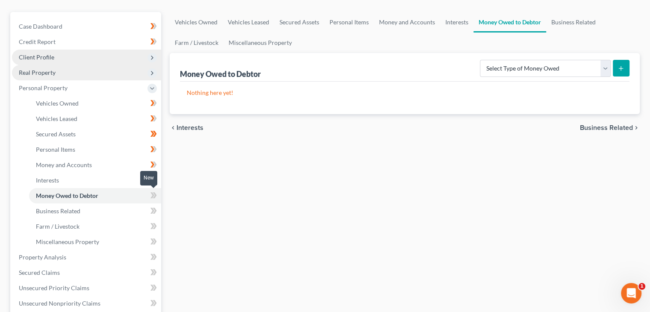
click at [156, 195] on icon at bounding box center [155, 195] width 4 height 6
click at [156, 194] on icon at bounding box center [155, 195] width 4 height 6
click at [93, 210] on link "Business Related" at bounding box center [95, 210] width 132 height 15
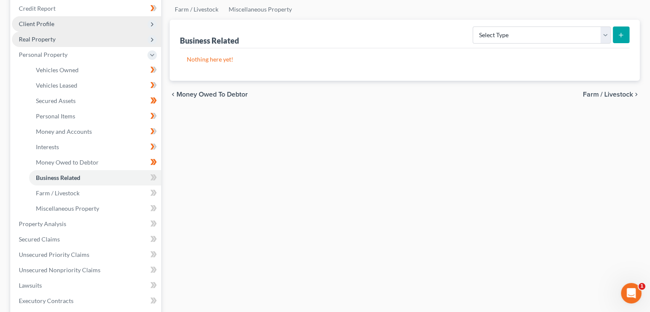
scroll to position [128, 0]
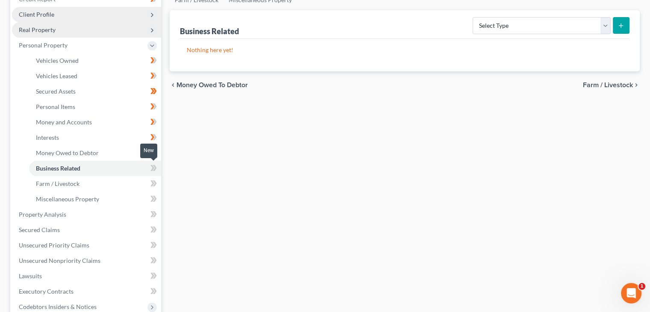
click at [151, 170] on icon at bounding box center [152, 168] width 4 height 6
click at [153, 165] on icon at bounding box center [153, 168] width 6 height 11
click at [127, 182] on link "Farm / Livestock" at bounding box center [95, 183] width 132 height 15
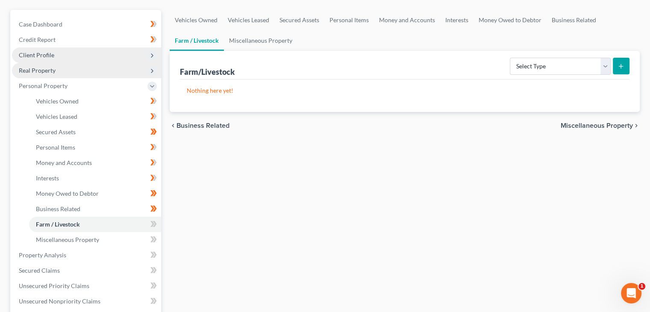
scroll to position [171, 0]
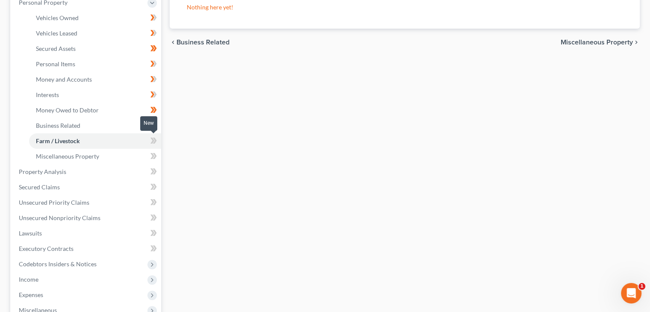
click at [153, 142] on icon at bounding box center [153, 140] width 6 height 11
click at [153, 141] on icon at bounding box center [152, 141] width 4 height 6
click at [126, 159] on link "Miscellaneous Property" at bounding box center [95, 156] width 132 height 15
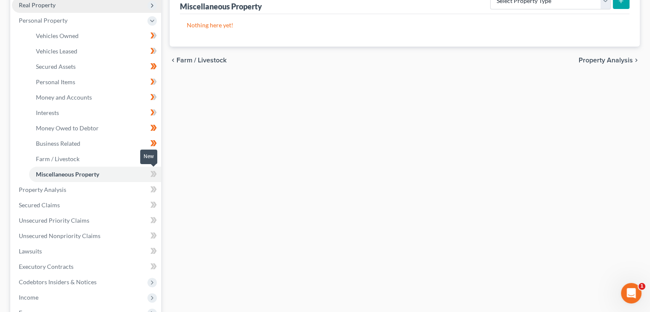
scroll to position [171, 0]
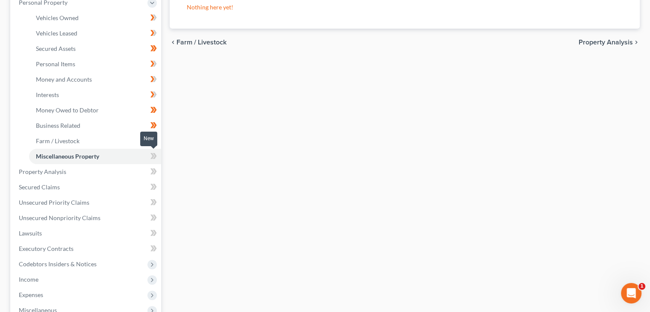
click at [151, 157] on icon at bounding box center [153, 156] width 6 height 11
click at [132, 166] on link "Property Analysis" at bounding box center [86, 171] width 149 height 15
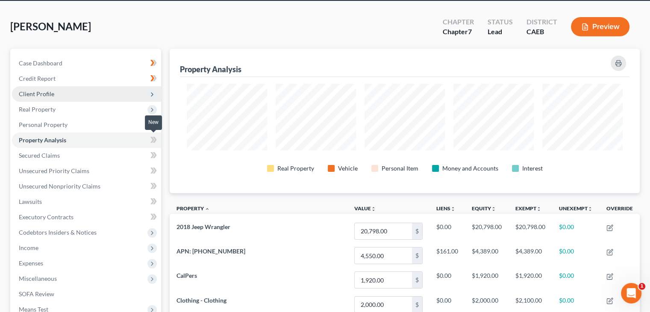
click at [157, 141] on span at bounding box center [153, 141] width 15 height 13
click at [109, 158] on link "Secured Claims" at bounding box center [86, 155] width 149 height 15
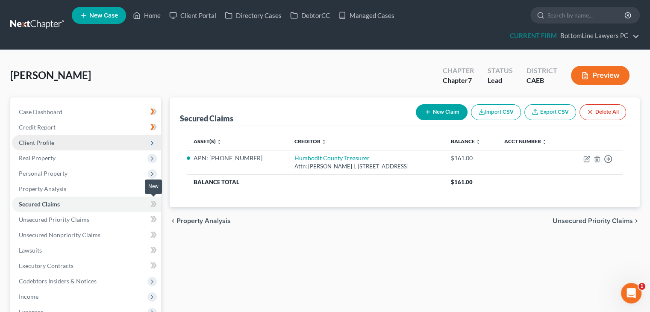
click at [150, 204] on span at bounding box center [153, 205] width 15 height 13
click at [150, 220] on icon at bounding box center [153, 219] width 6 height 11
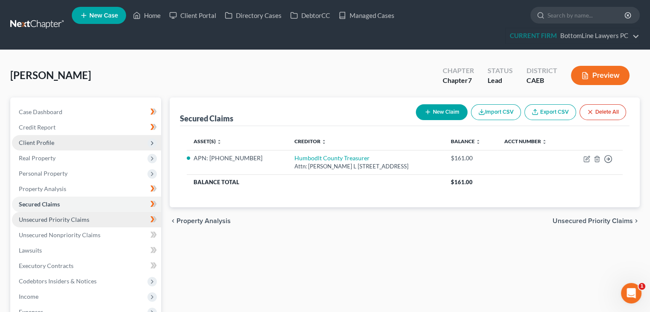
click at [116, 220] on link "Unsecured Priority Claims" at bounding box center [86, 219] width 149 height 15
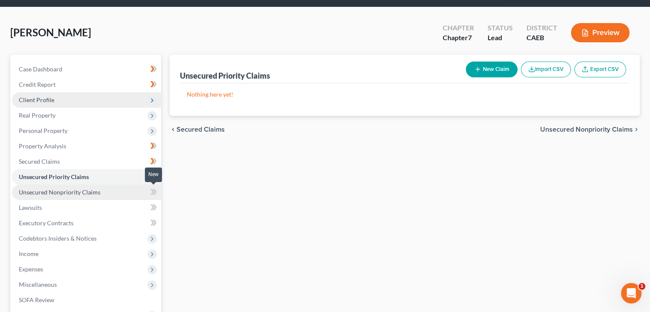
click at [130, 191] on link "Unsecured Nonpriority Claims" at bounding box center [86, 192] width 149 height 15
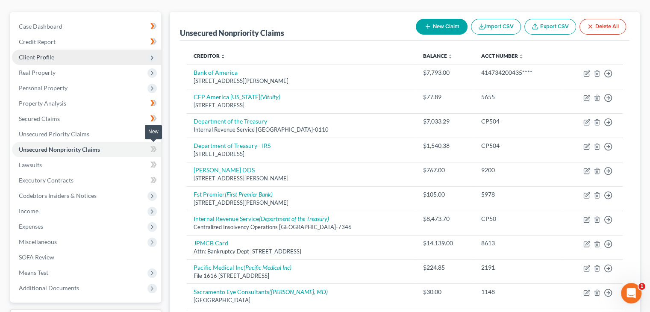
click at [152, 152] on icon at bounding box center [153, 149] width 6 height 11
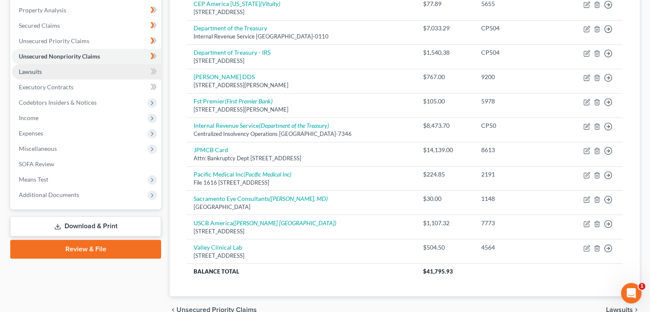
click at [92, 69] on link "Lawsuits" at bounding box center [86, 71] width 149 height 15
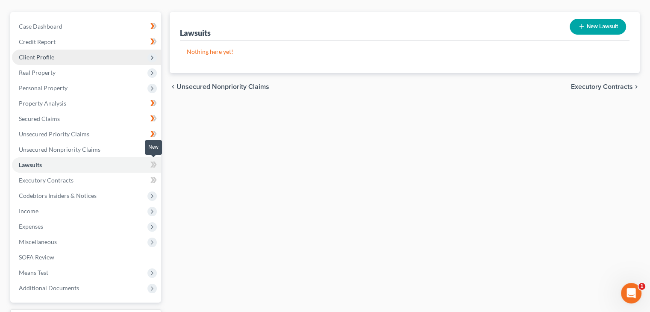
click at [153, 165] on icon at bounding box center [152, 165] width 4 height 6
click at [153, 166] on icon at bounding box center [153, 164] width 6 height 11
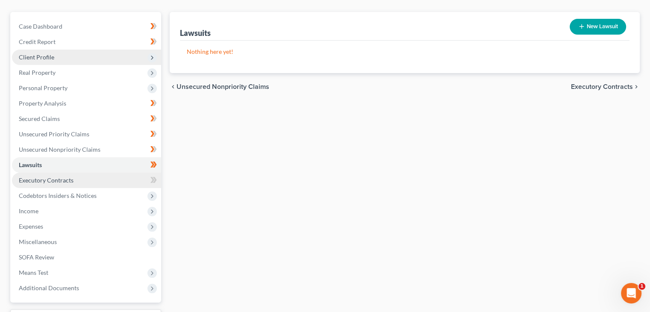
click at [110, 180] on link "Executory Contracts" at bounding box center [86, 180] width 149 height 15
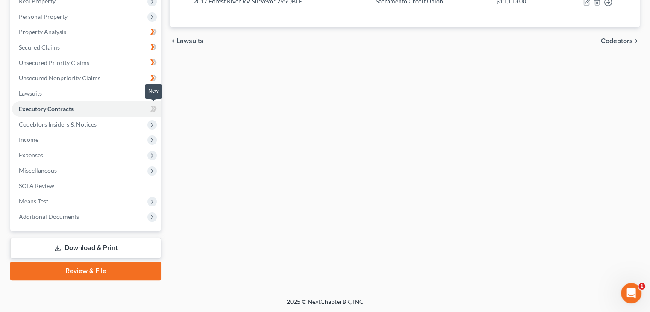
click at [151, 110] on icon at bounding box center [152, 109] width 4 height 6
click at [125, 125] on span "Codebtors Insiders & Notices" at bounding box center [86, 124] width 149 height 15
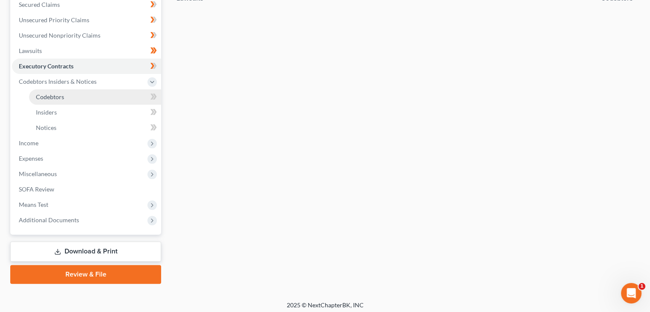
click at [120, 99] on link "Codebtors" at bounding box center [95, 96] width 132 height 15
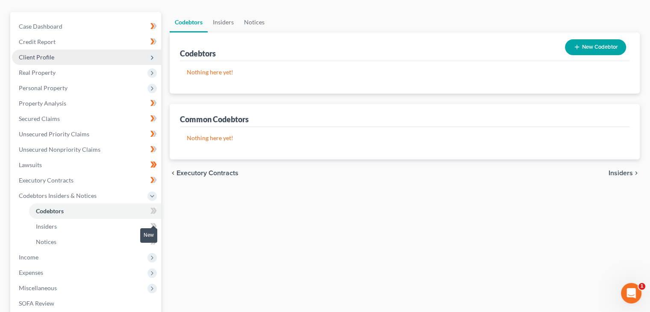
click at [153, 226] on div at bounding box center [154, 227] width 6 height 3
click at [80, 225] on link "Insiders" at bounding box center [95, 226] width 132 height 15
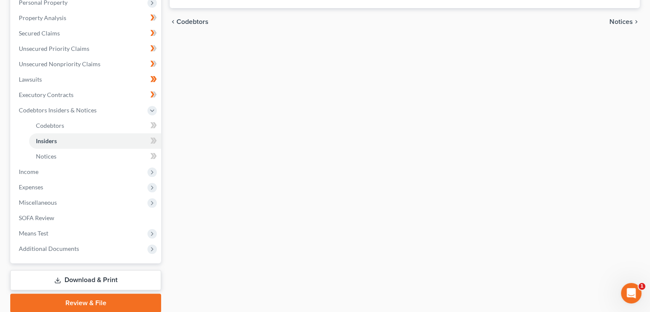
click at [153, 141] on div at bounding box center [154, 141] width 6 height 3
click at [139, 141] on link "Insiders" at bounding box center [95, 140] width 132 height 15
click at [132, 140] on link "Insiders" at bounding box center [95, 140] width 132 height 15
click at [150, 139] on icon at bounding box center [153, 140] width 6 height 11
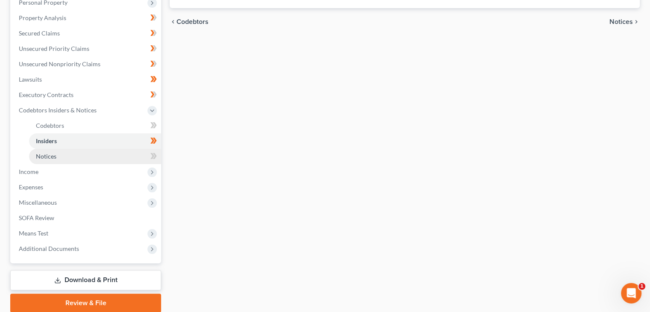
click at [141, 156] on link "Notices" at bounding box center [95, 156] width 132 height 15
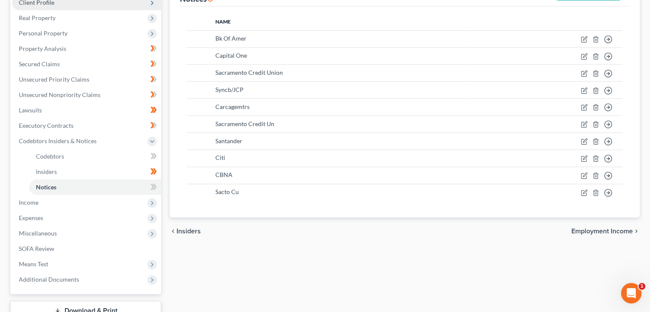
scroll to position [171, 0]
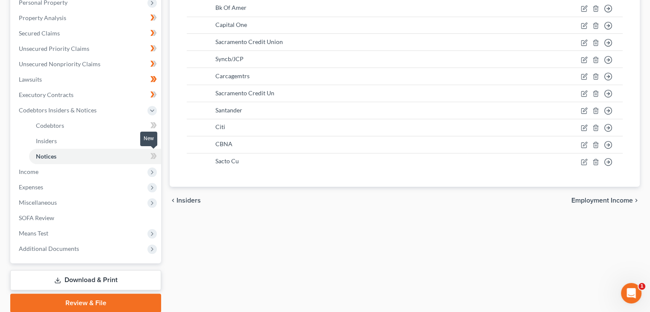
click at [150, 158] on icon at bounding box center [153, 156] width 6 height 11
click at [150, 170] on icon at bounding box center [152, 172] width 7 height 7
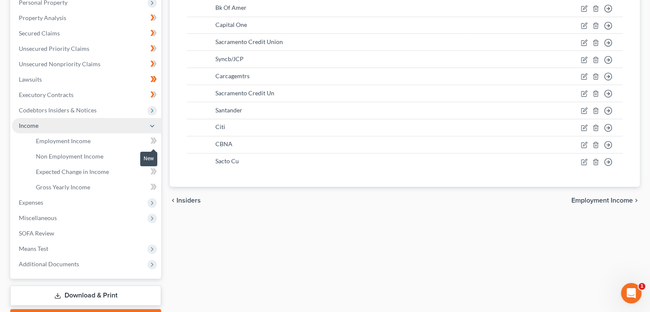
click at [152, 142] on icon at bounding box center [152, 141] width 4 height 6
click at [147, 141] on span at bounding box center [153, 141] width 15 height 13
click at [151, 141] on icon at bounding box center [153, 140] width 6 height 11
click at [151, 140] on icon at bounding box center [153, 140] width 6 height 11
click at [111, 157] on link "Non Employment Income" at bounding box center [95, 156] width 132 height 15
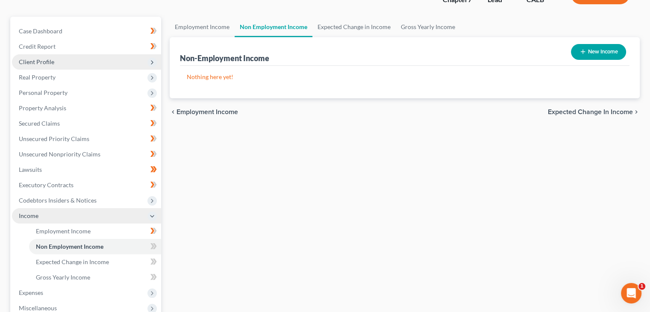
scroll to position [128, 0]
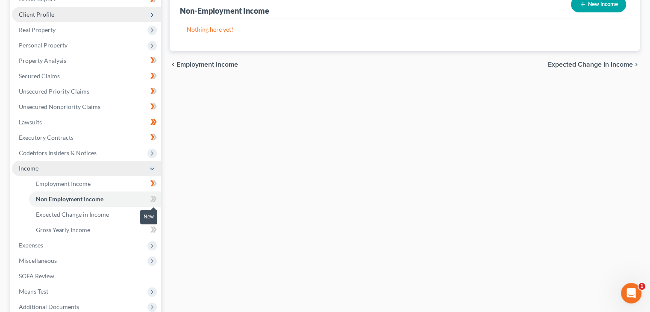
click at [156, 200] on icon at bounding box center [153, 199] width 6 height 11
click at [155, 200] on icon at bounding box center [153, 199] width 6 height 11
click at [152, 211] on icon at bounding box center [152, 214] width 4 height 6
click at [152, 213] on icon at bounding box center [153, 214] width 6 height 11
click at [105, 227] on link "Gross Yearly Income" at bounding box center [95, 229] width 132 height 15
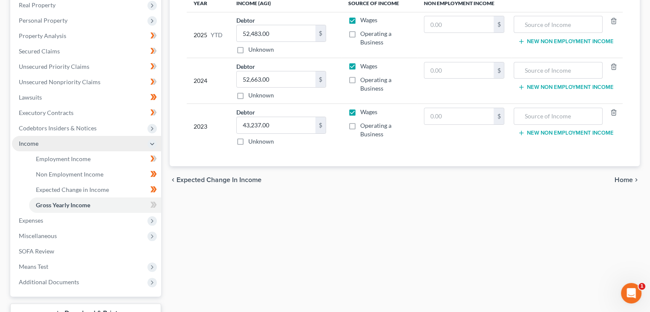
scroll to position [172, 0]
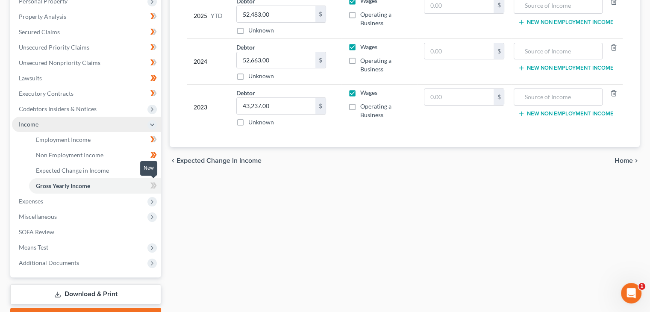
click at [155, 184] on icon at bounding box center [155, 186] width 4 height 6
click at [125, 202] on span "Expenses" at bounding box center [86, 201] width 149 height 15
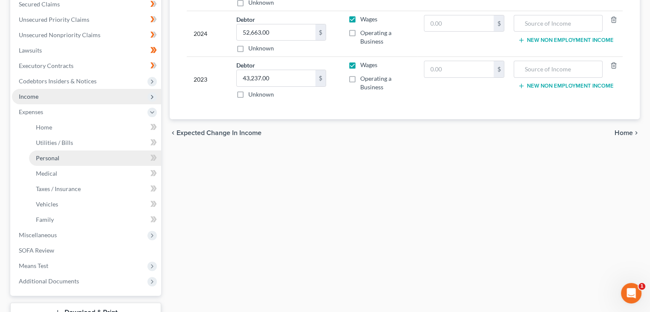
scroll to position [215, 0]
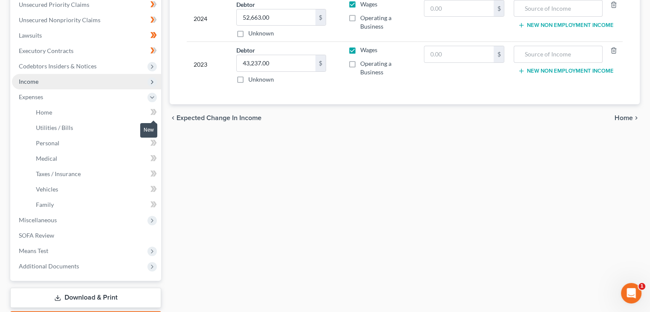
click at [154, 111] on icon at bounding box center [153, 112] width 6 height 11
click at [155, 126] on icon at bounding box center [155, 127] width 4 height 6
click at [150, 144] on icon at bounding box center [153, 143] width 6 height 11
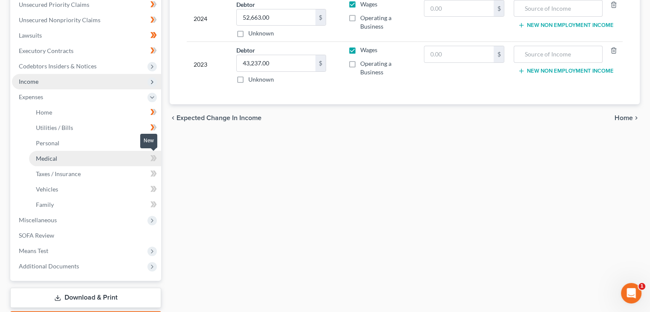
drag, startPoint x: 151, startPoint y: 156, endPoint x: 150, endPoint y: 165, distance: 8.6
click at [151, 157] on icon at bounding box center [153, 158] width 6 height 11
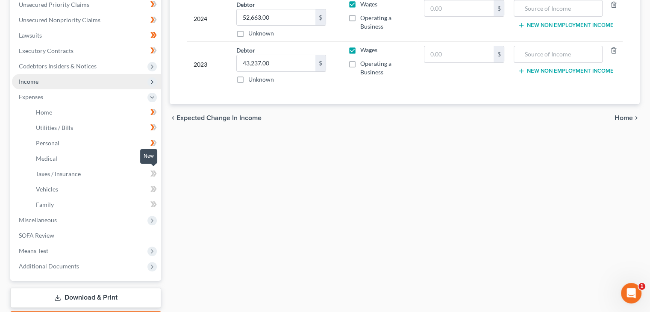
click at [150, 172] on icon at bounding box center [153, 173] width 6 height 11
click at [154, 190] on icon at bounding box center [155, 189] width 4 height 6
click at [153, 202] on icon at bounding box center [152, 204] width 4 height 6
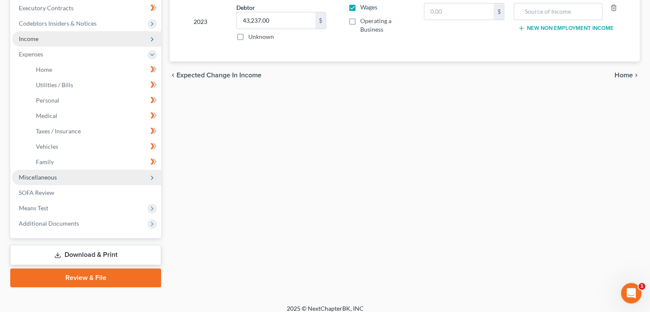
click at [67, 175] on span "Miscellaneous" at bounding box center [86, 177] width 149 height 15
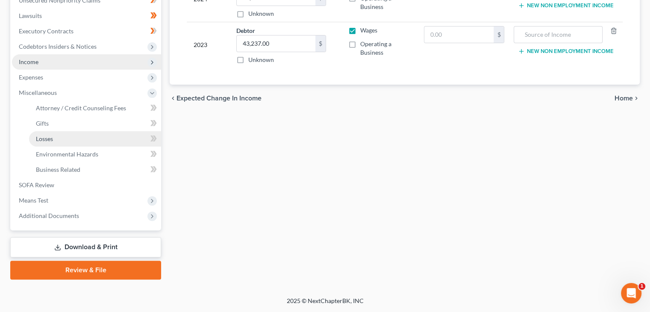
scroll to position [234, 0]
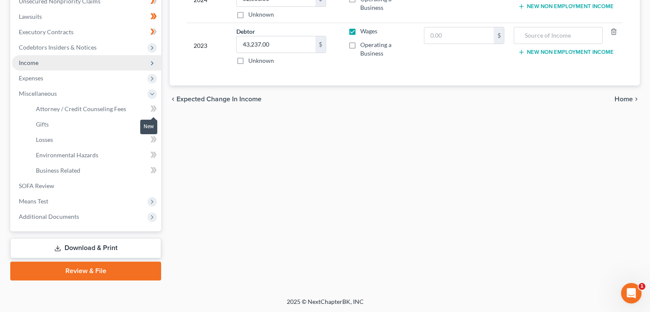
click at [151, 108] on icon at bounding box center [153, 108] width 6 height 11
click at [151, 122] on icon at bounding box center [153, 124] width 6 height 11
click at [152, 123] on icon at bounding box center [152, 124] width 4 height 6
click at [153, 139] on icon at bounding box center [152, 139] width 4 height 6
click at [153, 140] on icon at bounding box center [152, 139] width 4 height 6
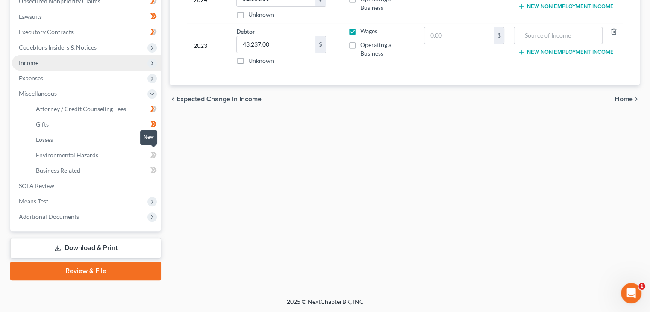
click at [152, 153] on icon at bounding box center [152, 155] width 4 height 6
click at [153, 154] on icon at bounding box center [152, 155] width 4 height 6
click at [152, 170] on icon at bounding box center [152, 170] width 4 height 6
click at [142, 200] on span "Means Test" at bounding box center [86, 201] width 149 height 15
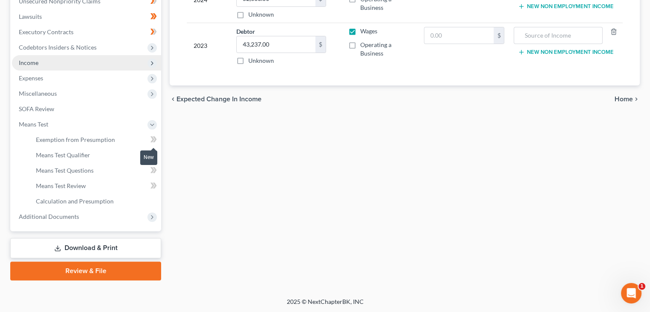
click at [149, 144] on span at bounding box center [153, 140] width 15 height 13
click at [153, 170] on icon at bounding box center [152, 170] width 4 height 6
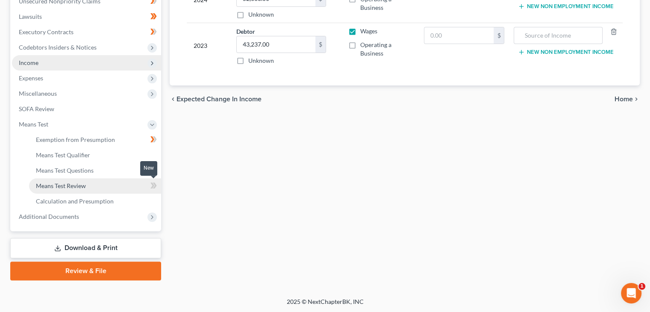
drag, startPoint x: 152, startPoint y: 182, endPoint x: 142, endPoint y: 186, distance: 11.1
click at [152, 184] on icon at bounding box center [152, 186] width 4 height 6
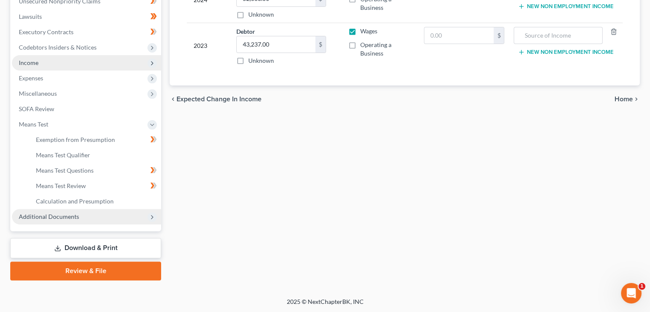
click at [151, 214] on icon at bounding box center [152, 217] width 7 height 7
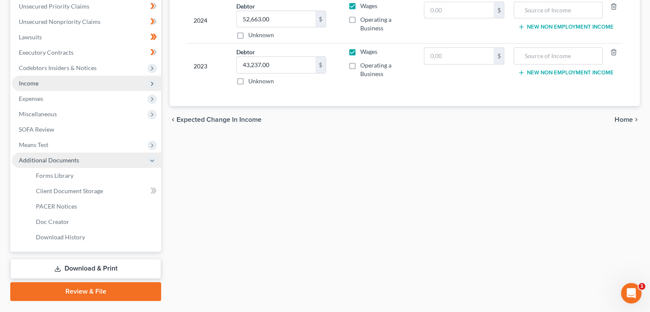
scroll to position [214, 0]
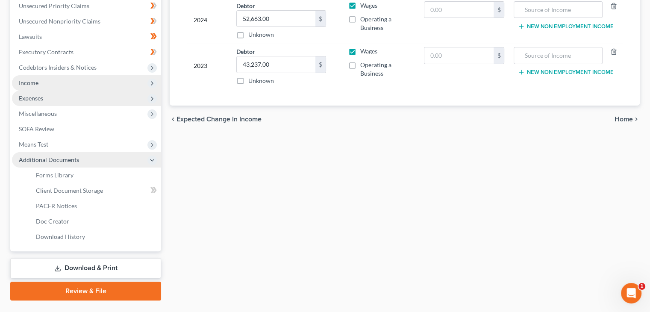
click at [51, 98] on span "Expenses" at bounding box center [86, 98] width 149 height 15
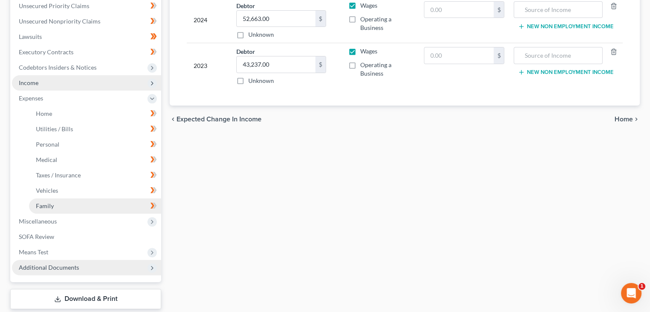
click at [49, 207] on span "Family" at bounding box center [45, 205] width 18 height 7
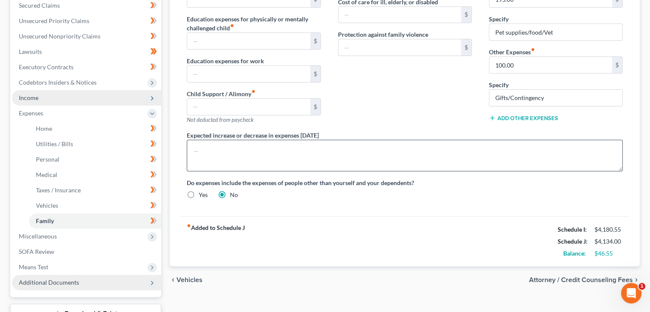
scroll to position [214, 0]
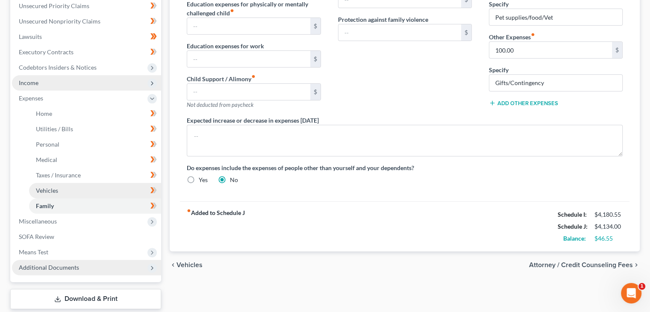
click at [54, 190] on span "Vehicles" at bounding box center [47, 190] width 22 height 7
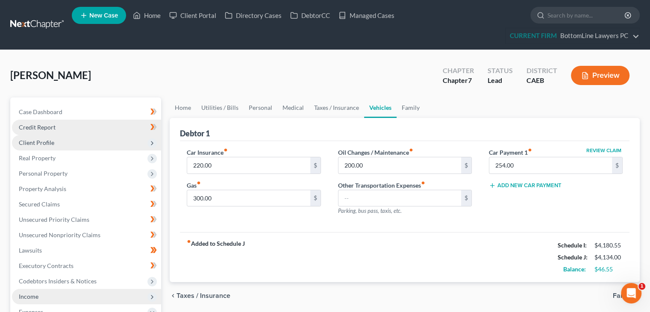
click at [50, 125] on span "Credit Report" at bounding box center [37, 127] width 37 height 7
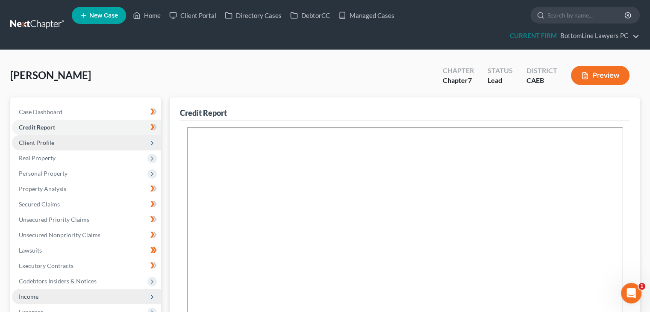
click at [47, 140] on span "Client Profile" at bounding box center [36, 142] width 35 height 7
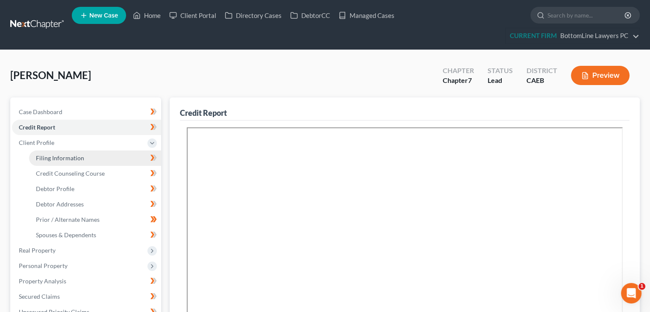
click at [45, 153] on link "Filing Information" at bounding box center [95, 157] width 132 height 15
select select "1"
select select "0"
select select "8"
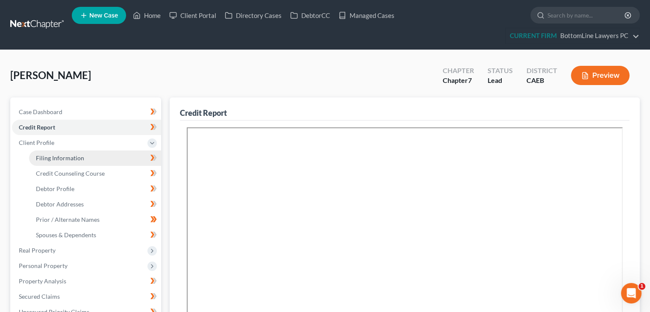
select select "0"
select select "4"
select select "0"
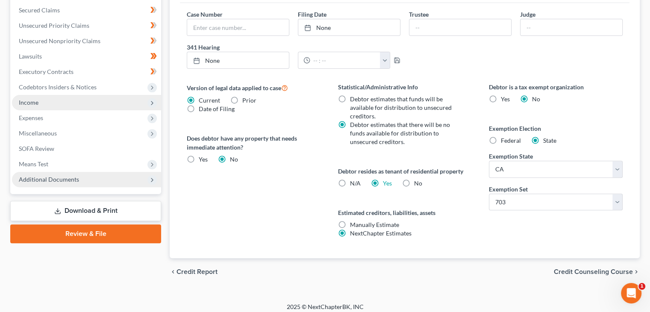
scroll to position [291, 0]
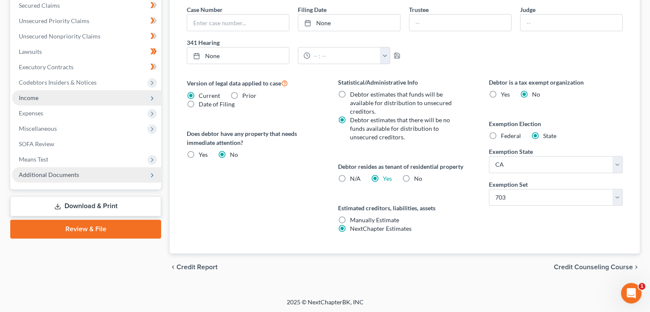
click at [586, 264] on span "Credit Counseling Course" at bounding box center [593, 267] width 79 height 7
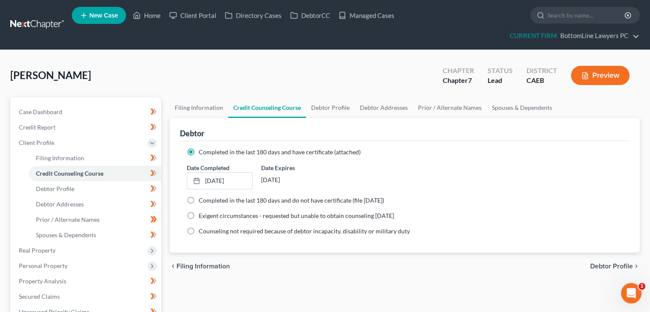
click at [603, 266] on span "Debtor Profile" at bounding box center [611, 266] width 43 height 7
select select "3"
select select "0"
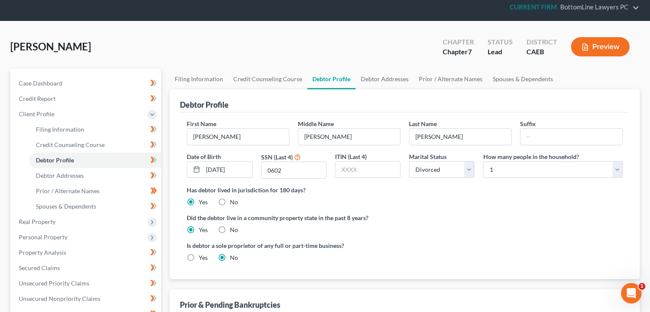
scroll to position [43, 0]
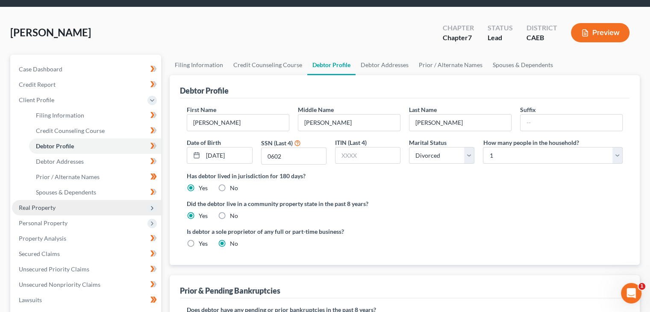
click at [55, 204] on span "Real Property" at bounding box center [37, 207] width 37 height 7
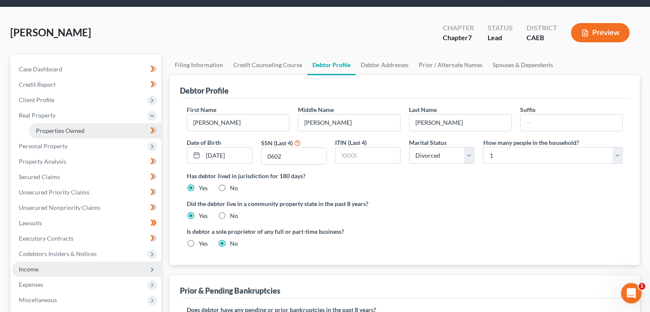
click at [51, 128] on span "Properties Owned" at bounding box center [60, 130] width 49 height 7
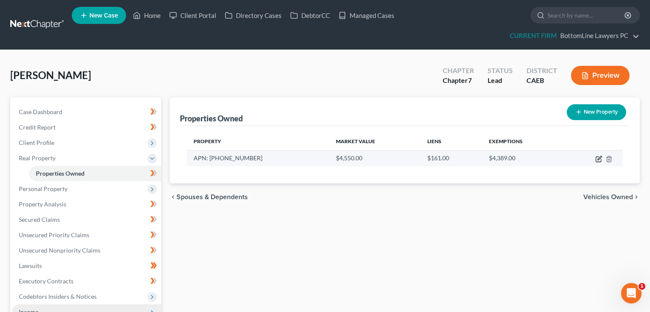
click at [599, 157] on icon "button" at bounding box center [600, 158] width 4 height 4
select select "31"
select select "3"
select select "1"
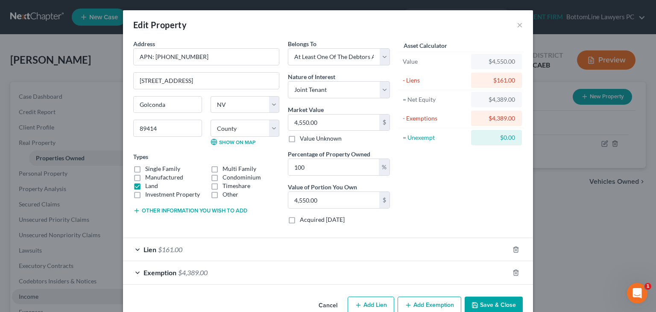
click at [336, 301] on button "Cancel" at bounding box center [328, 305] width 32 height 17
